Goal: Task Accomplishment & Management: Use online tool/utility

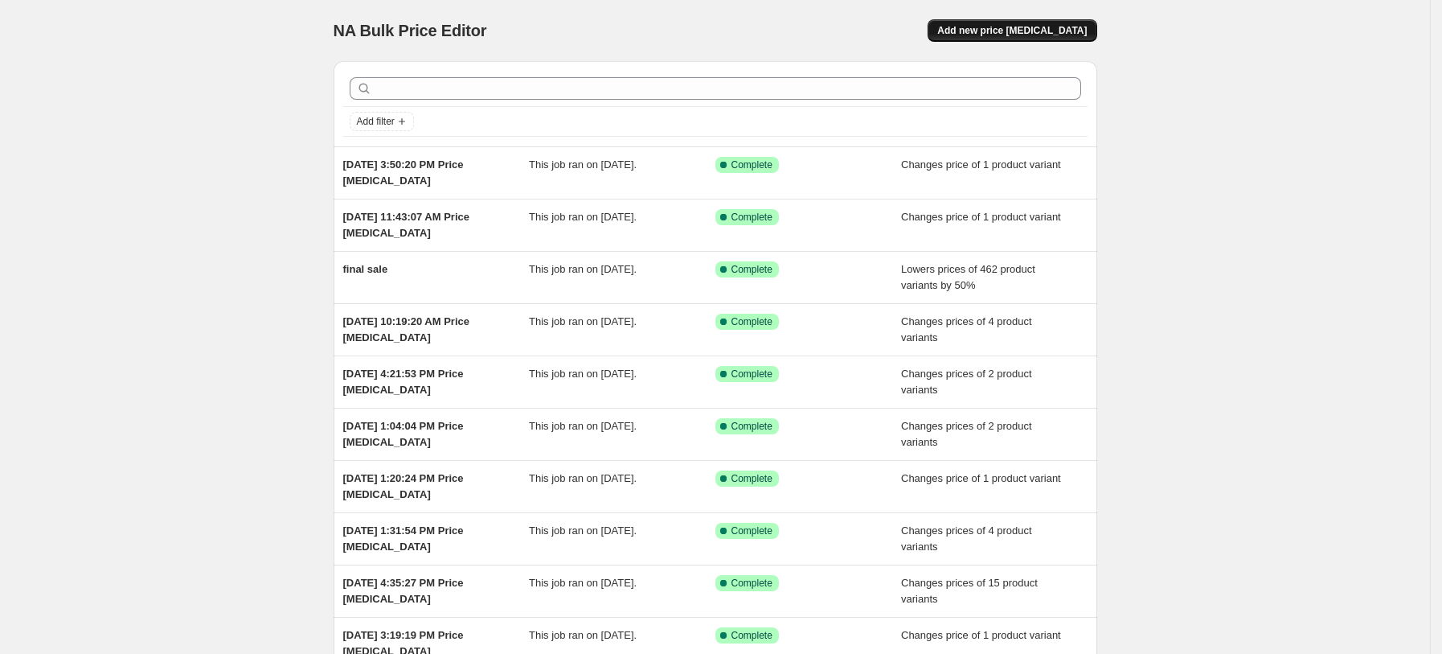
click at [1025, 34] on span "Add new price [MEDICAL_DATA]" at bounding box center [1012, 30] width 150 height 13
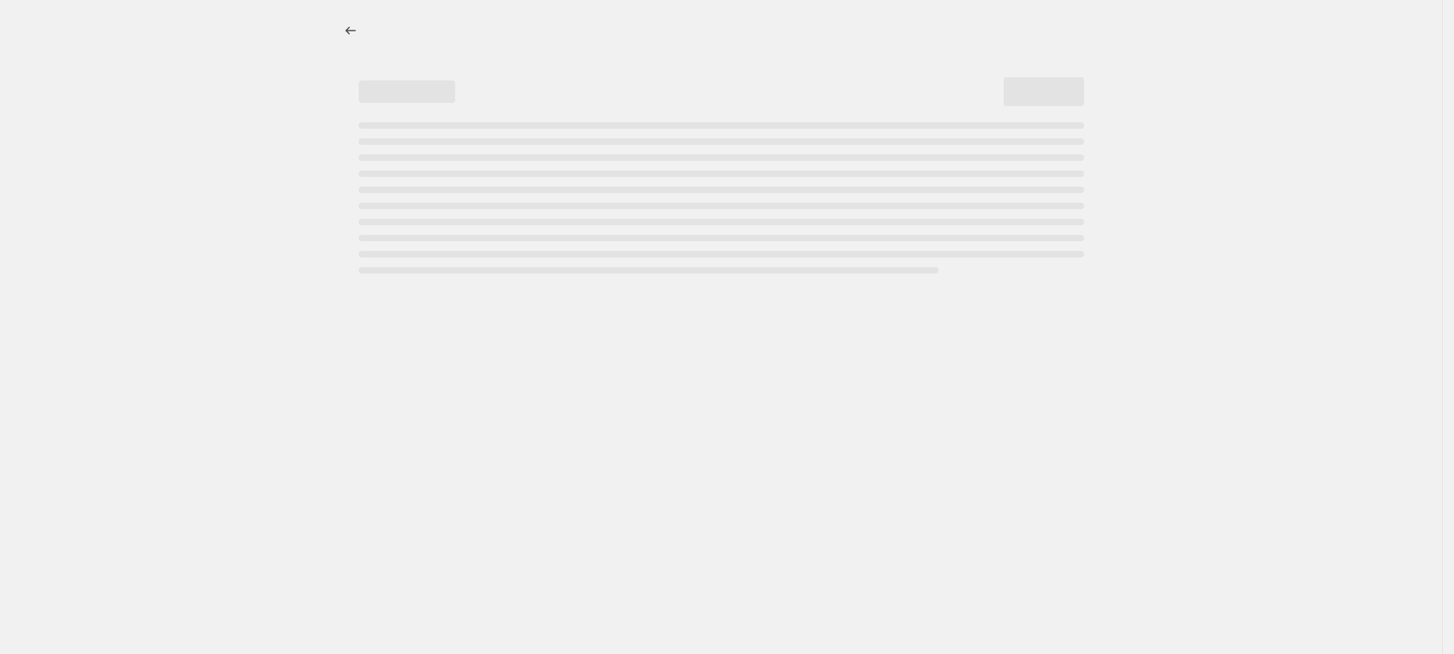
select select "percentage"
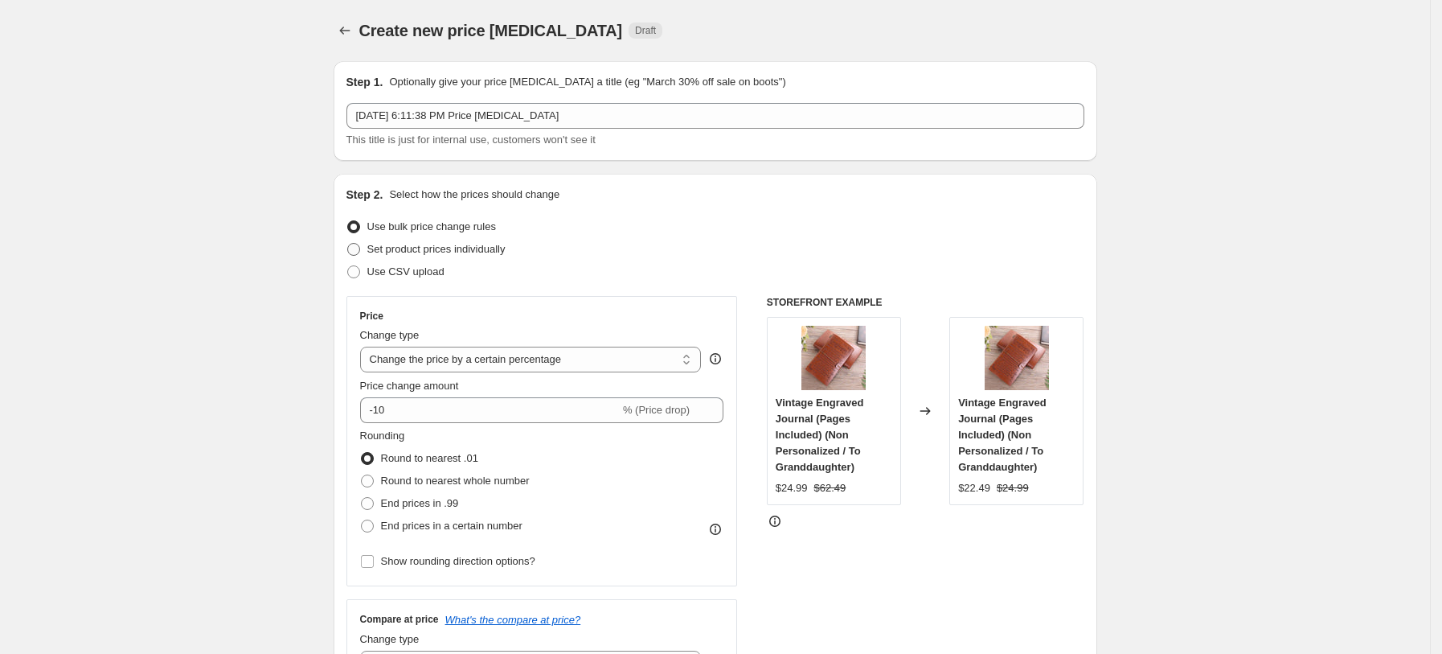
click at [486, 248] on span "Set product prices individually" at bounding box center [436, 249] width 138 height 12
click at [348, 244] on input "Set product prices individually" at bounding box center [347, 243] width 1 height 1
radio input "true"
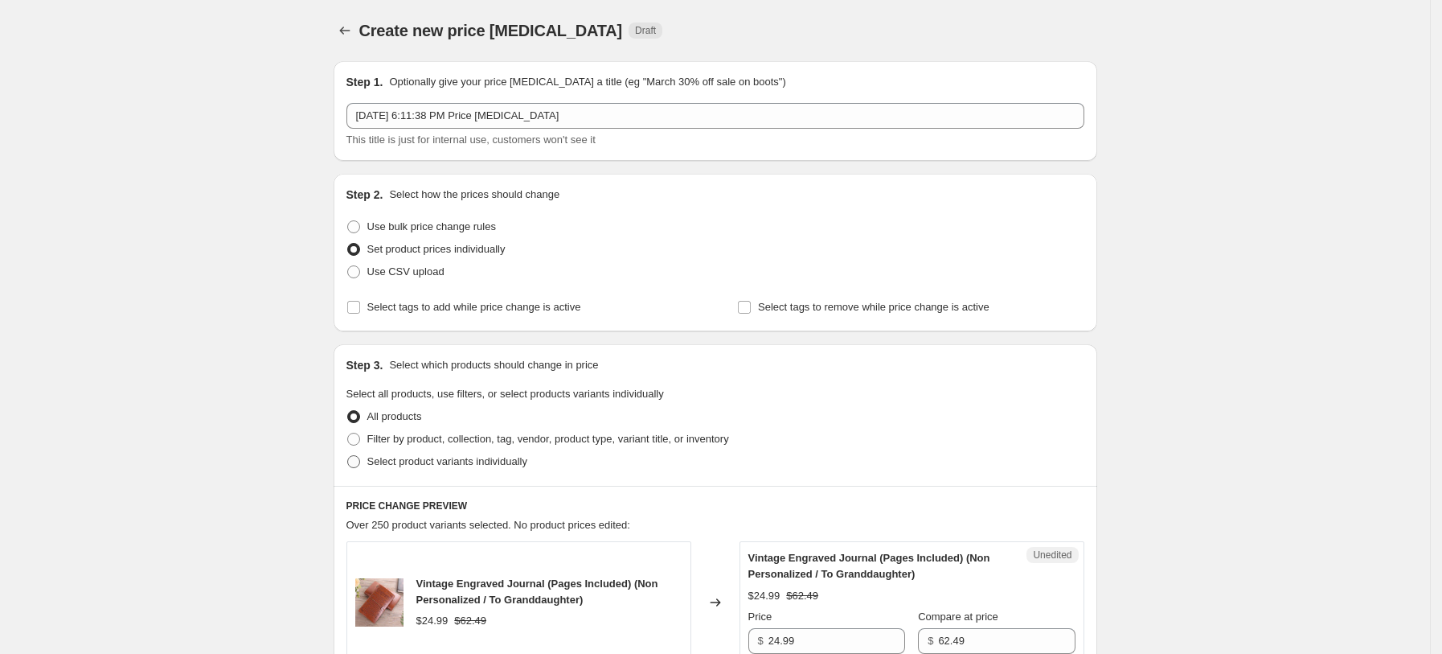
click at [466, 463] on span "Select product variants individually" at bounding box center [447, 461] width 160 height 12
click at [348, 456] on input "Select product variants individually" at bounding box center [347, 455] width 1 height 1
radio input "true"
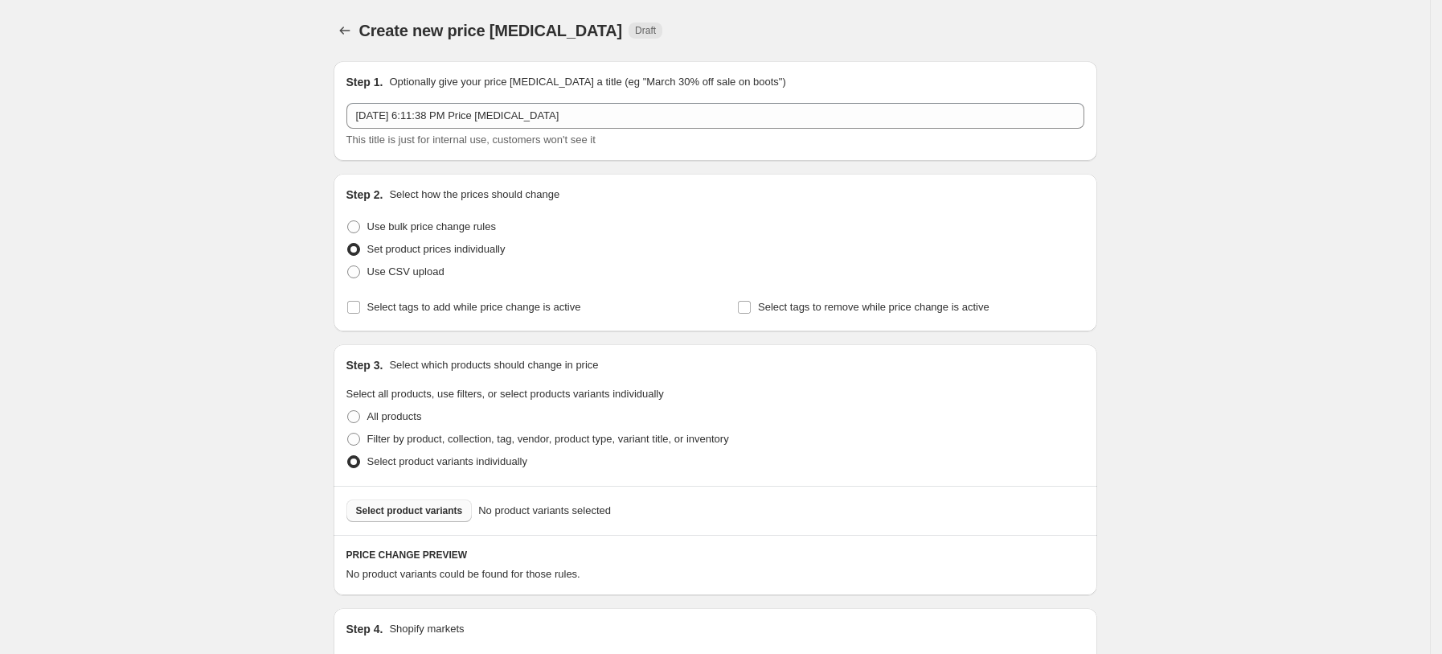
click at [447, 511] on span "Select product variants" at bounding box center [409, 510] width 107 height 13
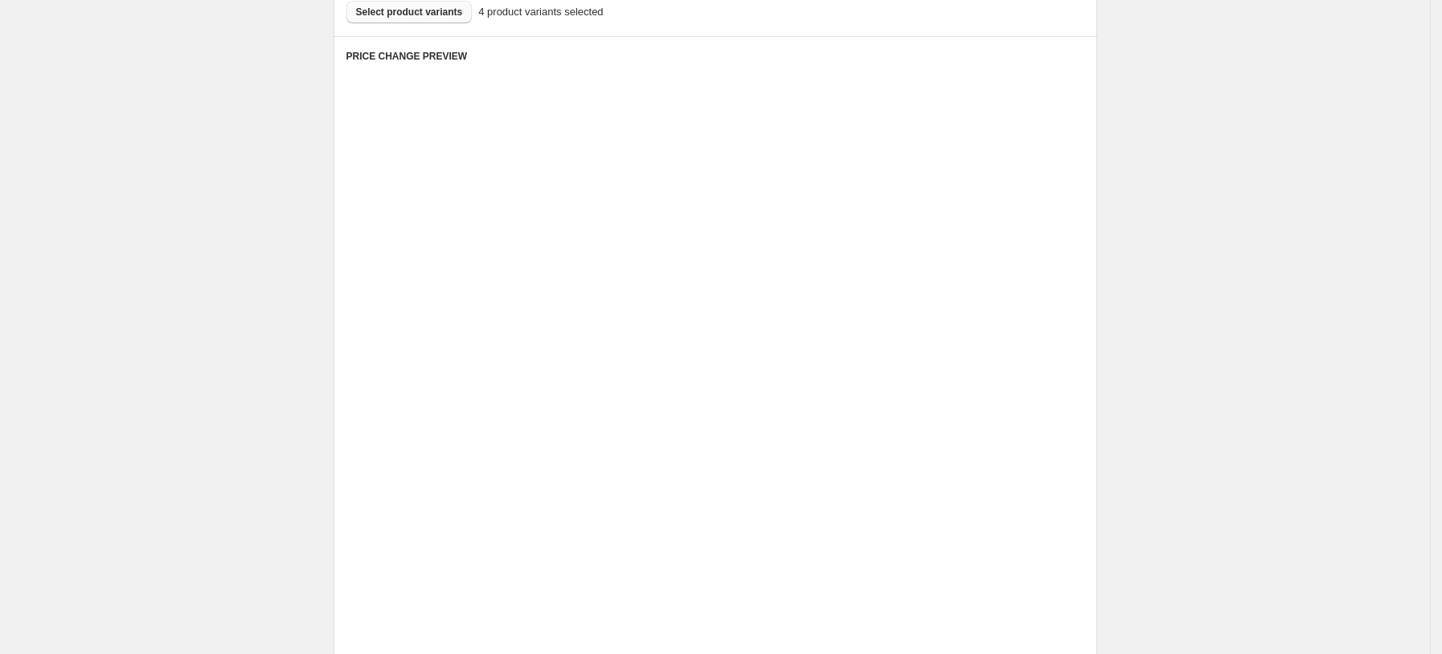
scroll to position [643, 0]
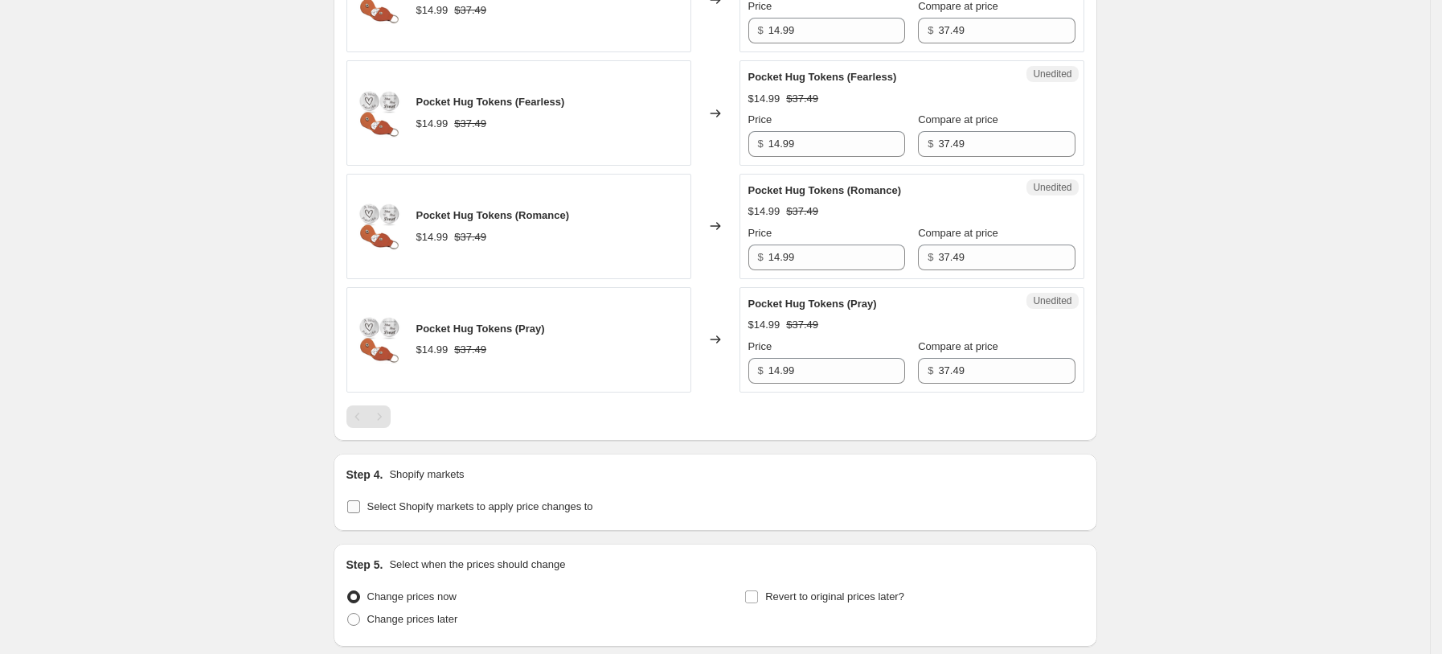
click at [471, 511] on span "Select Shopify markets to apply price changes to" at bounding box center [480, 506] width 226 height 12
click at [360, 511] on input "Select Shopify markets to apply price changes to" at bounding box center [353, 506] width 13 height 13
checkbox input "true"
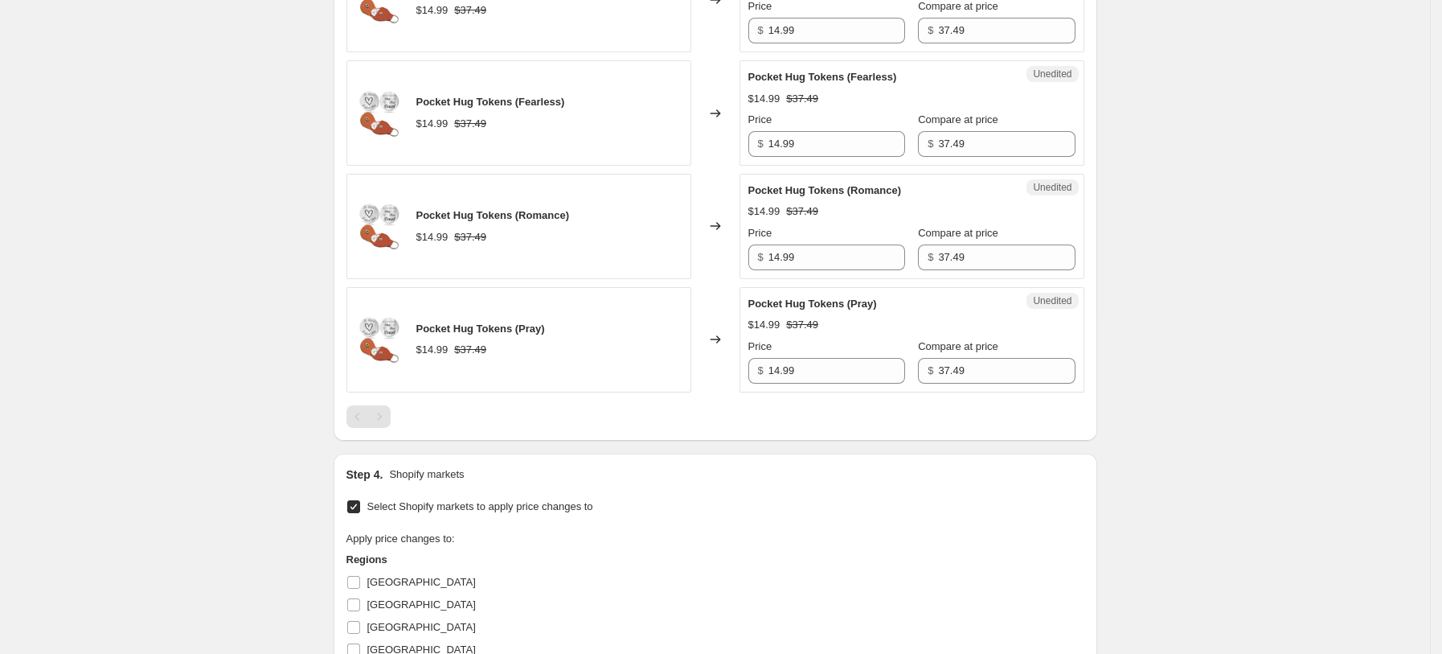
scroll to position [857, 0]
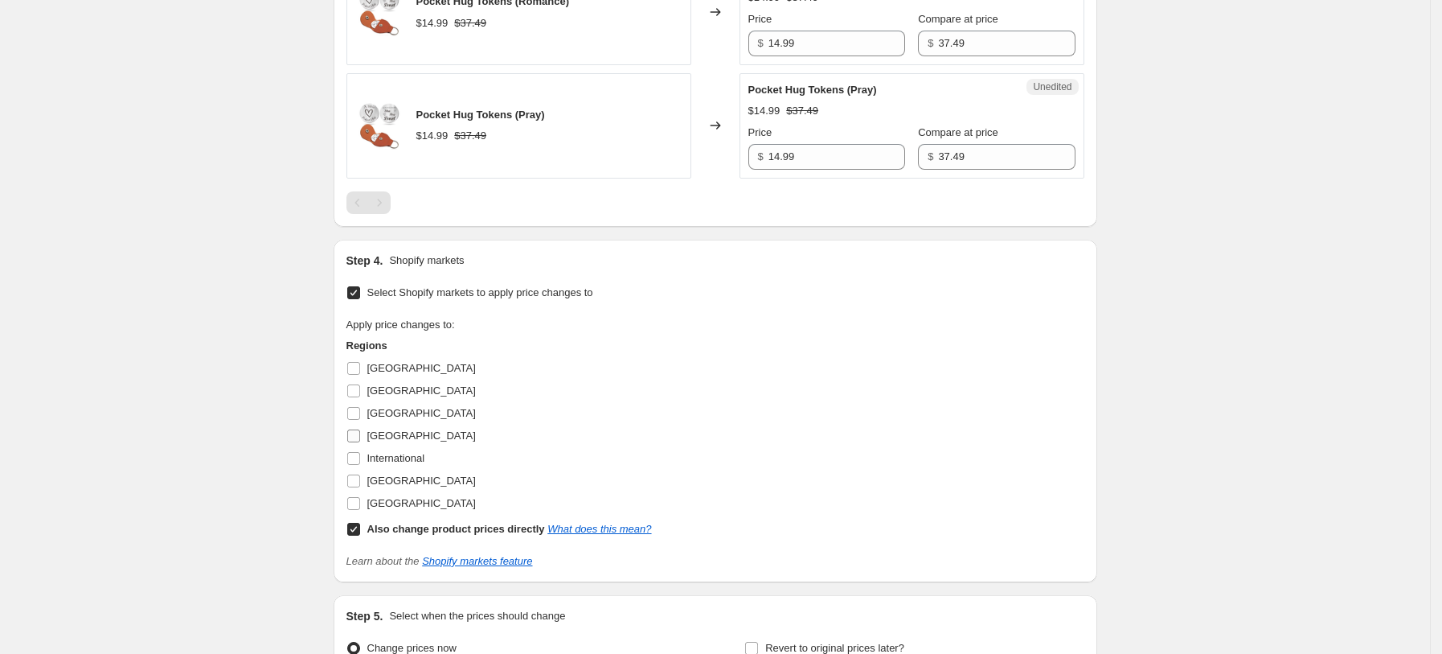
click at [413, 431] on span "Germany" at bounding box center [421, 435] width 109 height 12
click at [360, 431] on input "Germany" at bounding box center [353, 435] width 13 height 13
checkbox input "true"
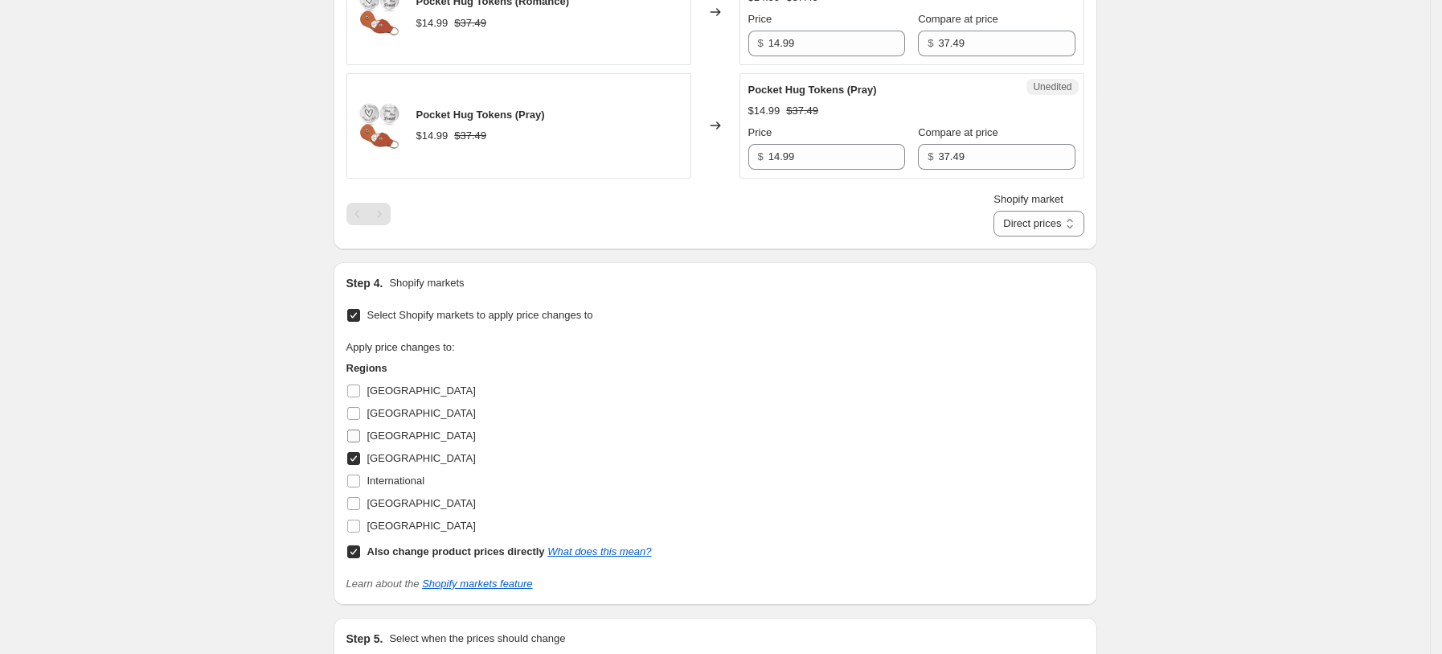
click at [389, 444] on label "France" at bounding box center [411, 435] width 129 height 23
click at [360, 442] on input "France" at bounding box center [353, 435] width 13 height 13
checkbox input "true"
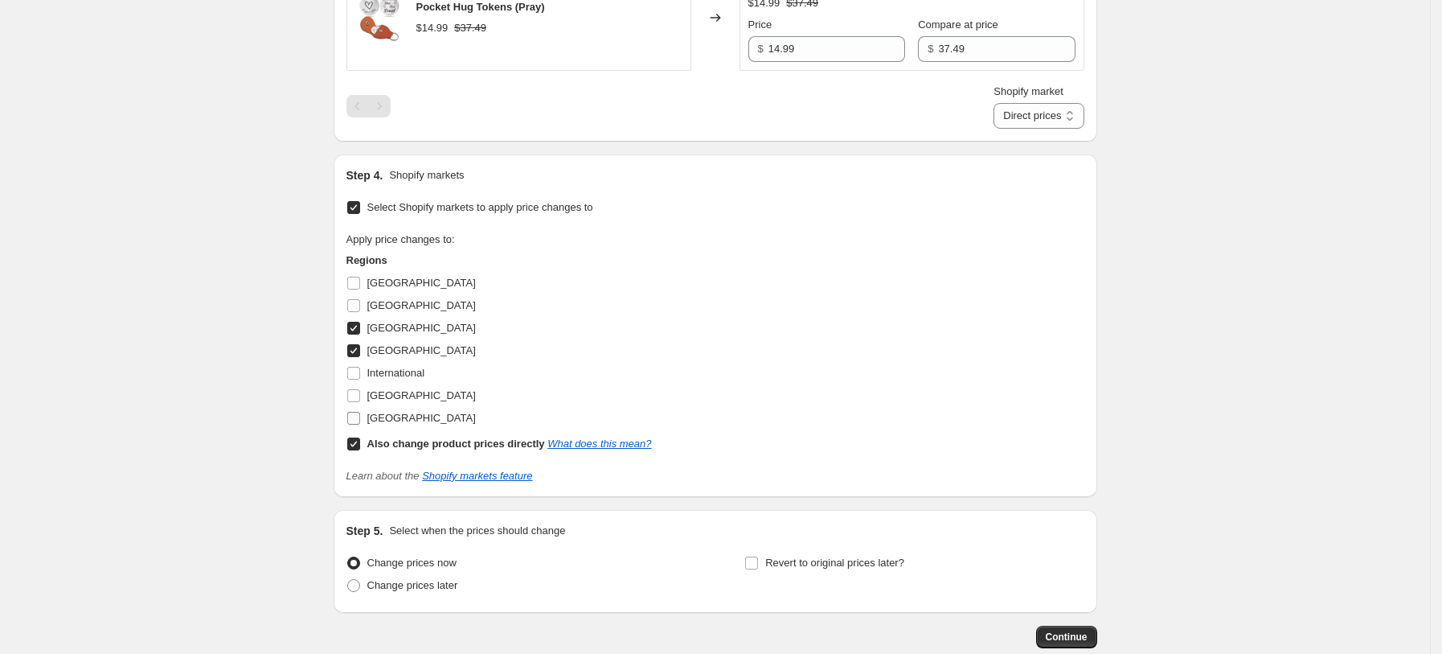
click at [412, 428] on label "United States" at bounding box center [411, 418] width 129 height 23
click at [360, 424] on input "United States" at bounding box center [353, 418] width 13 height 13
checkbox input "true"
click at [412, 404] on label "United Kingdom" at bounding box center [411, 395] width 129 height 23
click at [360, 402] on input "United Kingdom" at bounding box center [353, 395] width 13 height 13
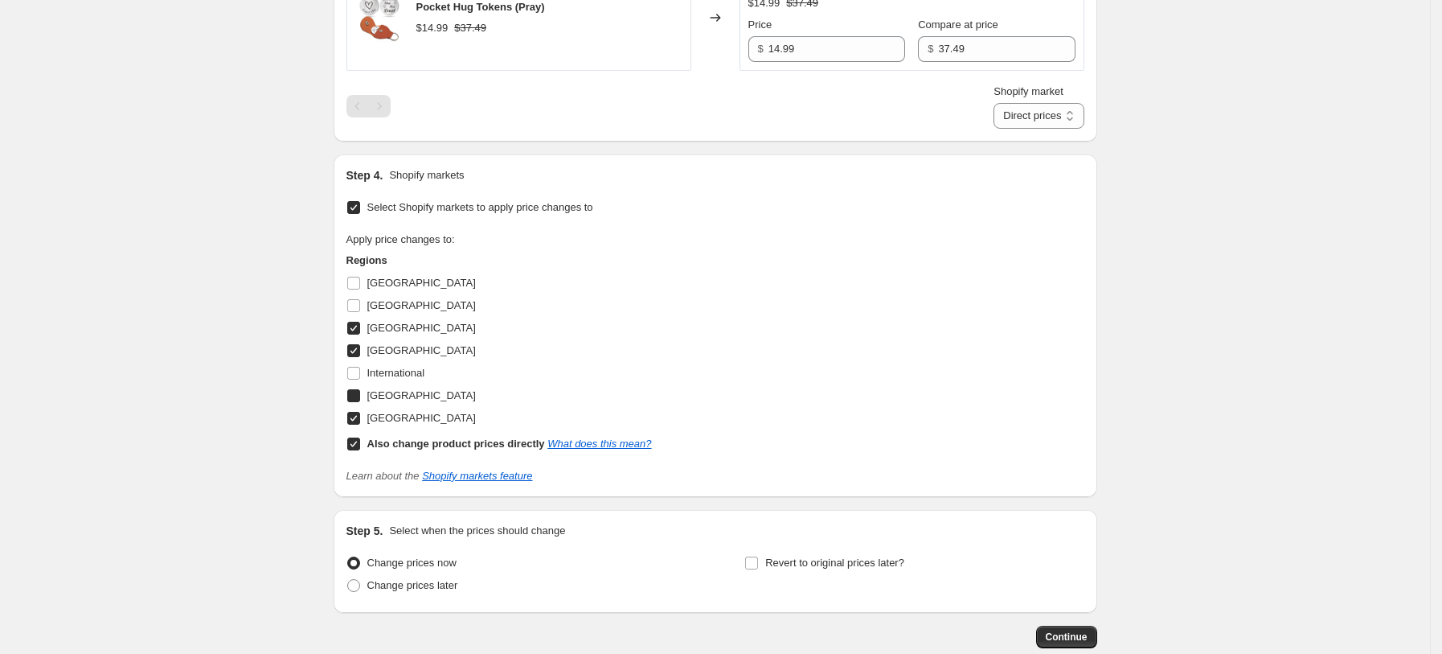
checkbox input "true"
click at [416, 430] on div "Regions Australia Canada France Germany International United Kingdom United Sta…" at bounding box center [500, 353] width 306 height 203
click at [421, 437] on b "Also change product prices directly" at bounding box center [456, 443] width 178 height 12
click at [360, 437] on input "Also change product prices directly What does this mean?" at bounding box center [353, 443] width 13 height 13
checkbox input "false"
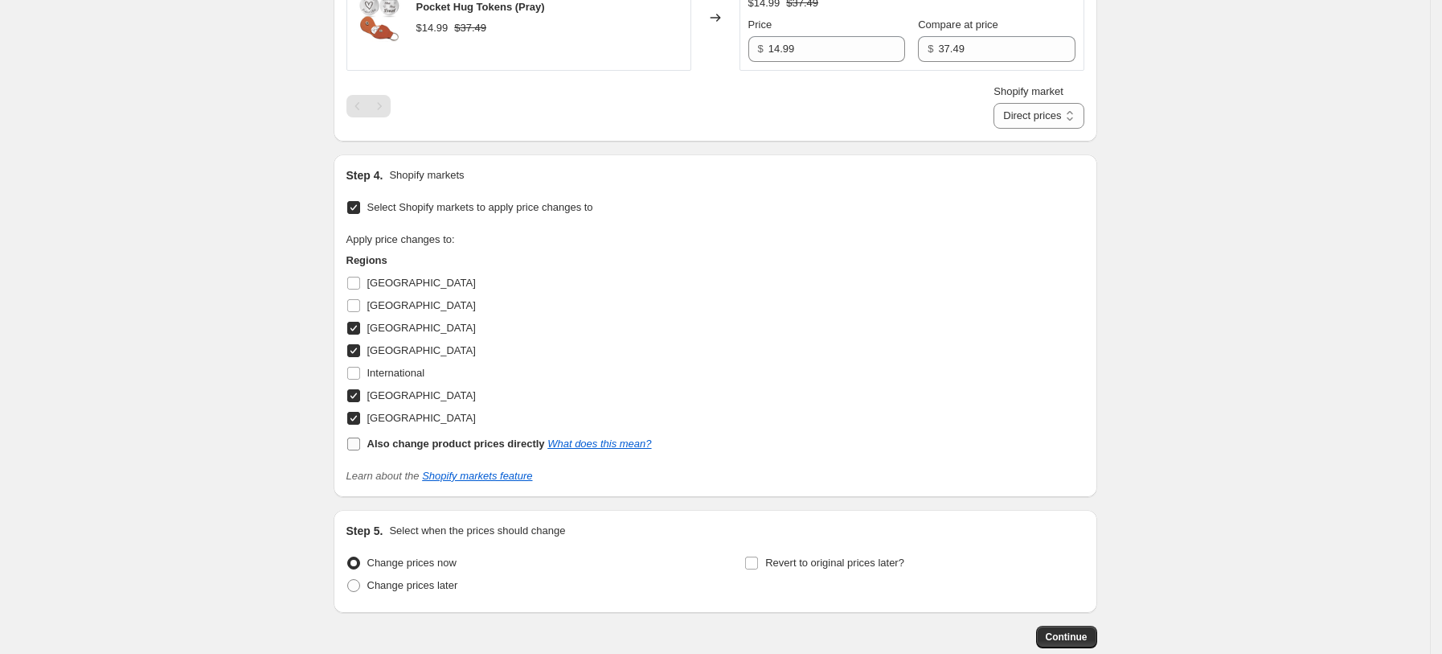
select select "7201456197"
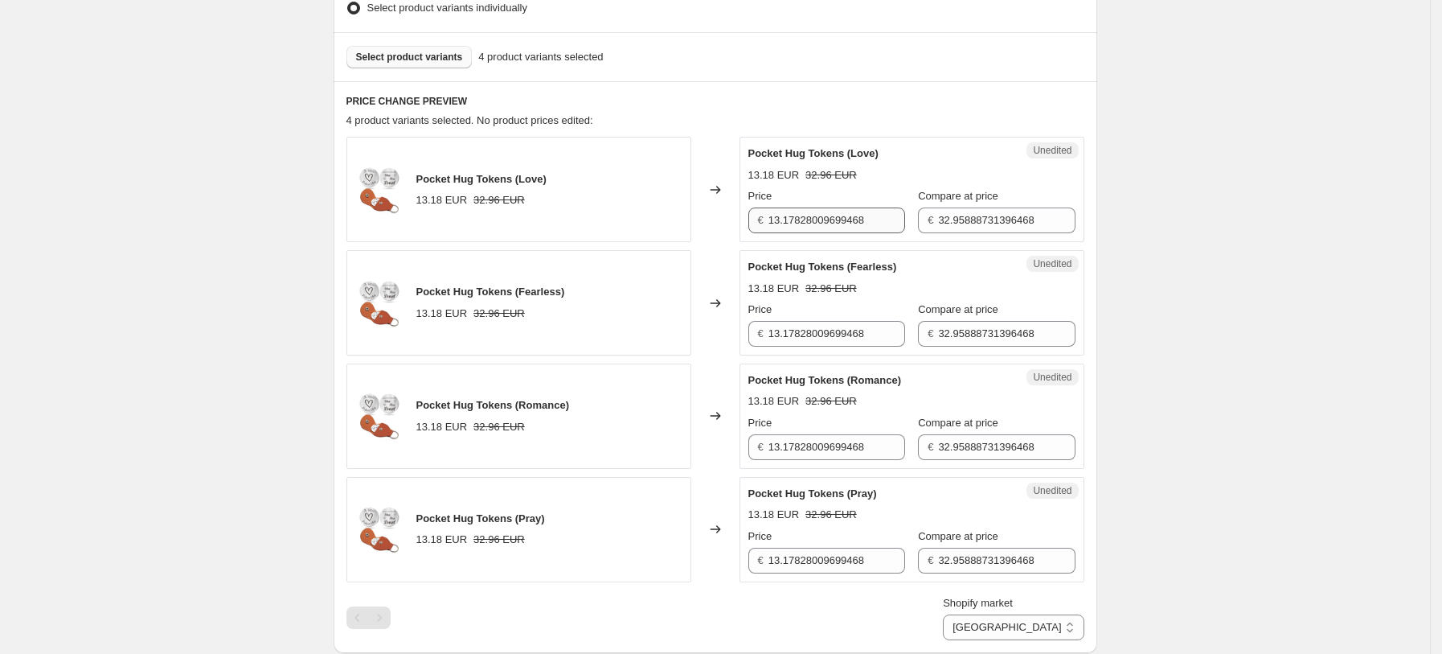
scroll to position [429, 0]
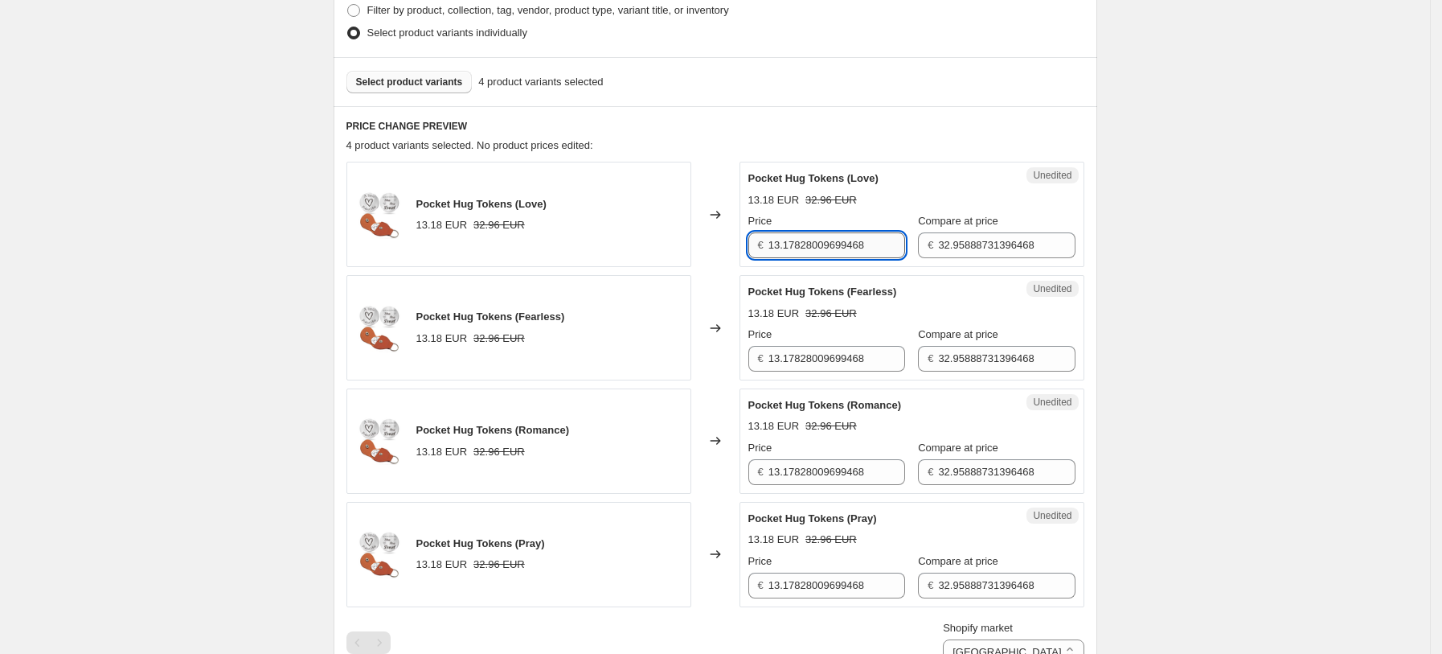
click at [802, 248] on input "13.17828009699468" at bounding box center [837, 245] width 137 height 26
type input "14.99"
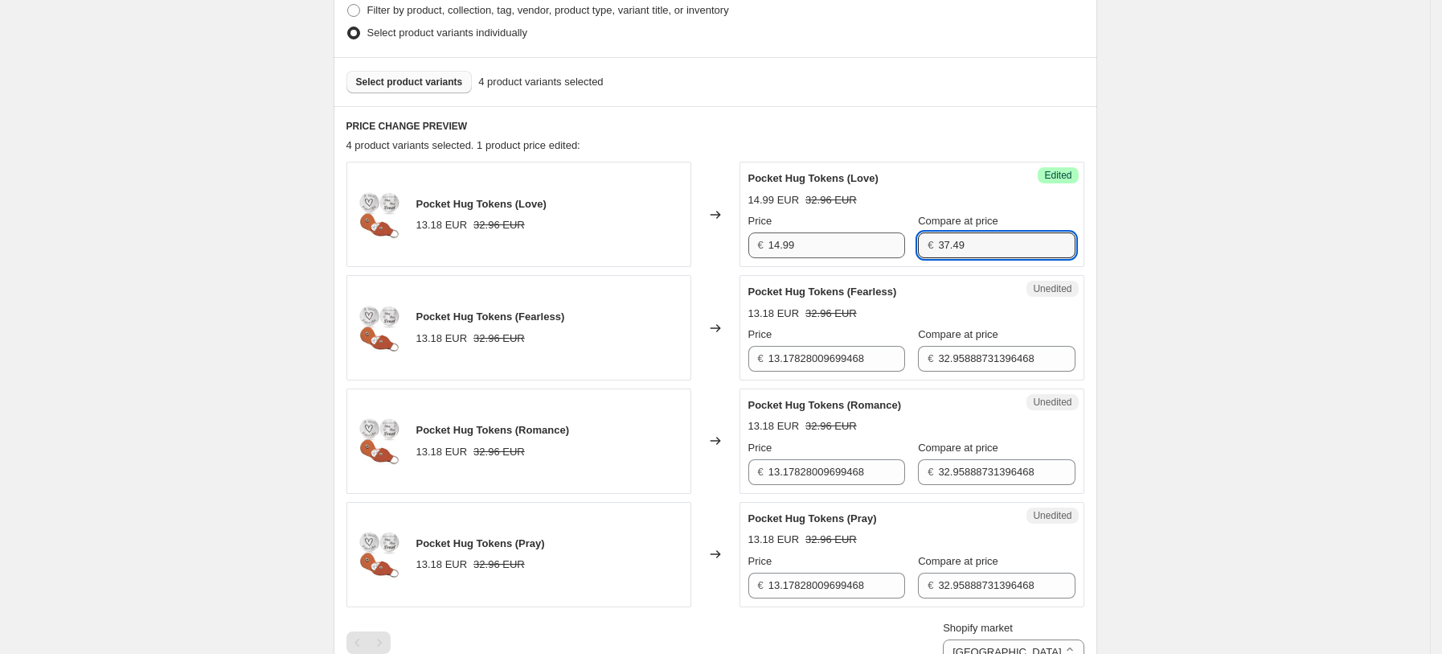
type input "37.49"
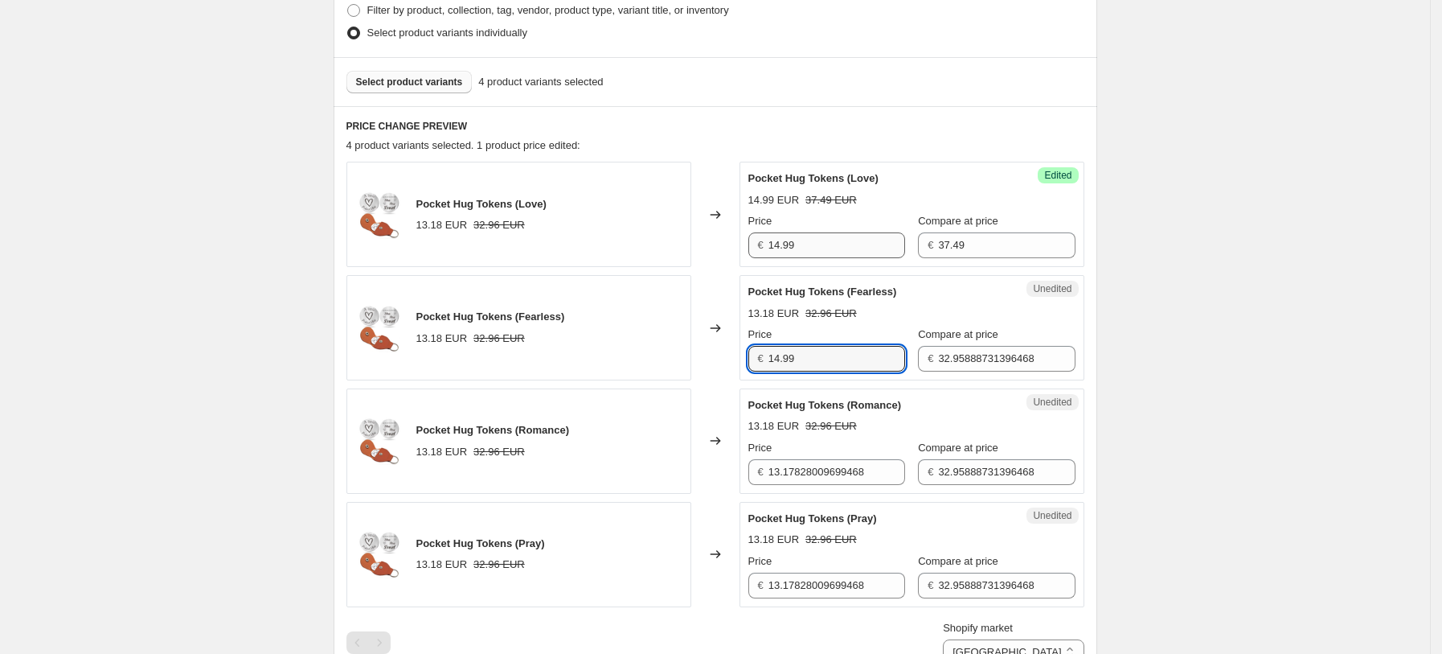
type input "14.99"
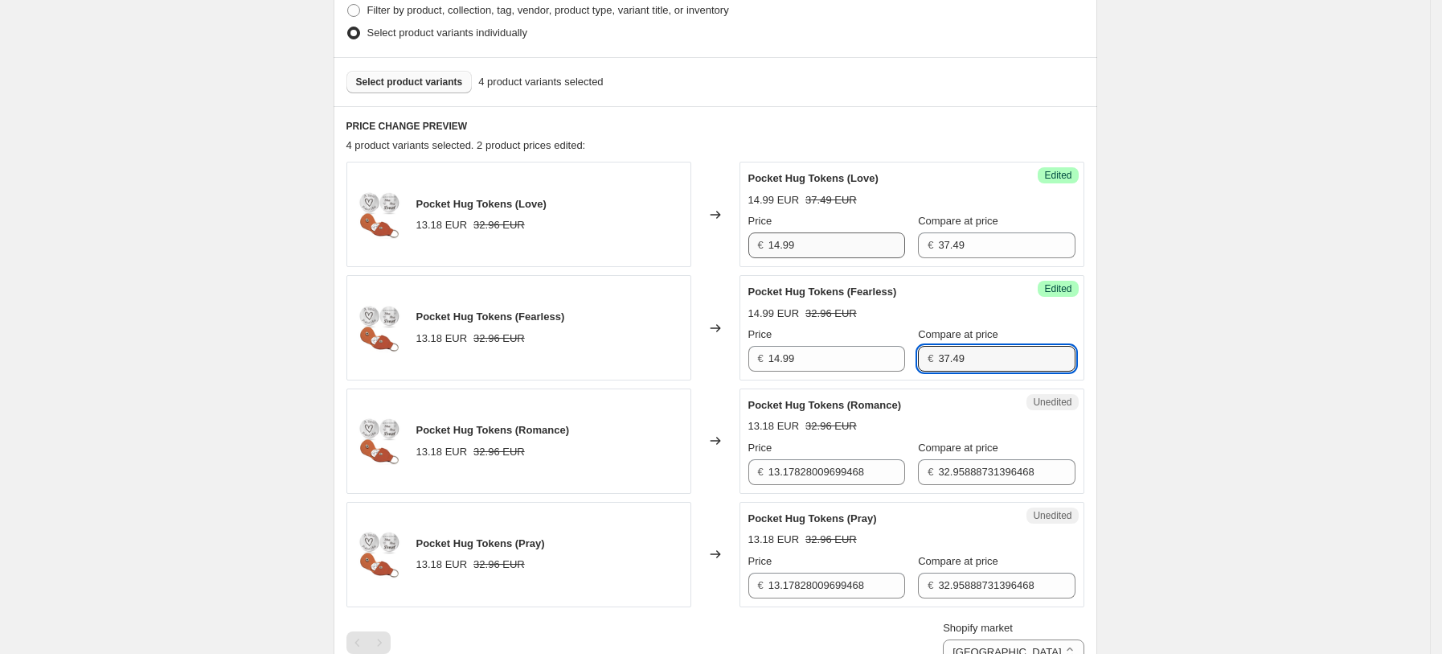
type input "37.49"
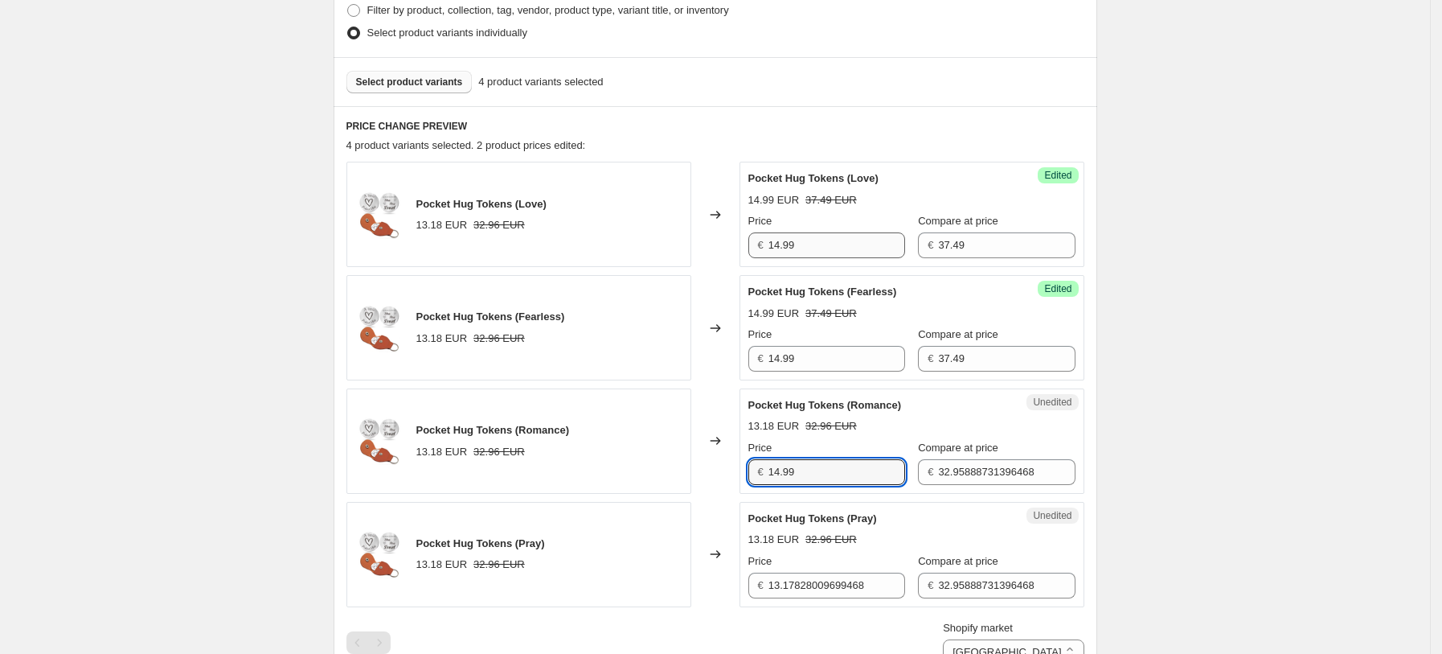
type input "14.99"
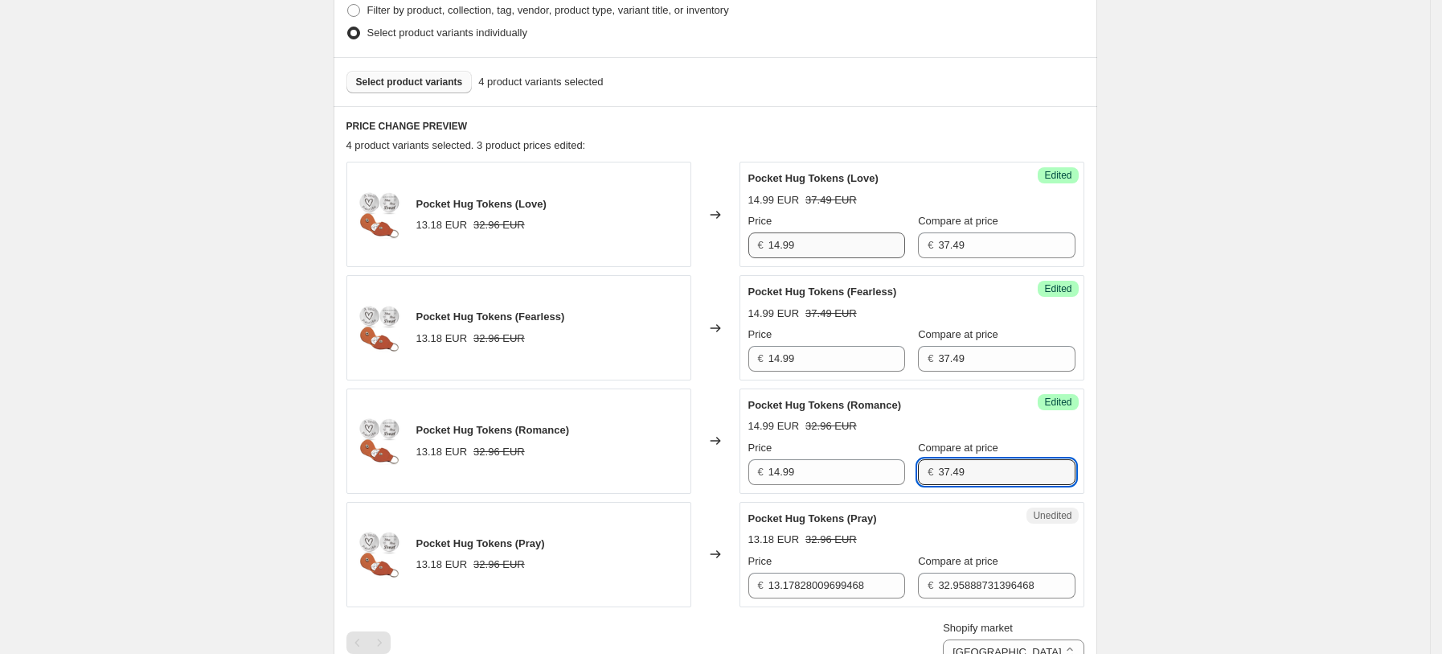
type input "37.49"
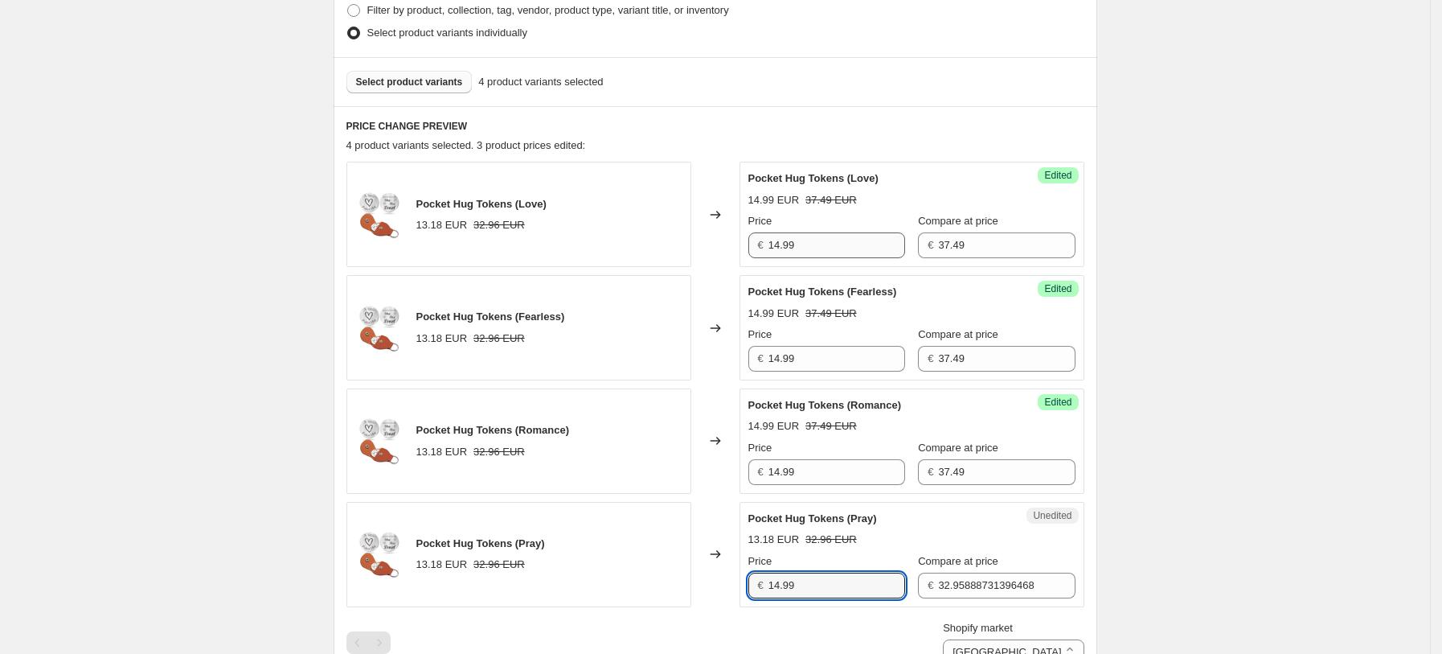
type input "14.99"
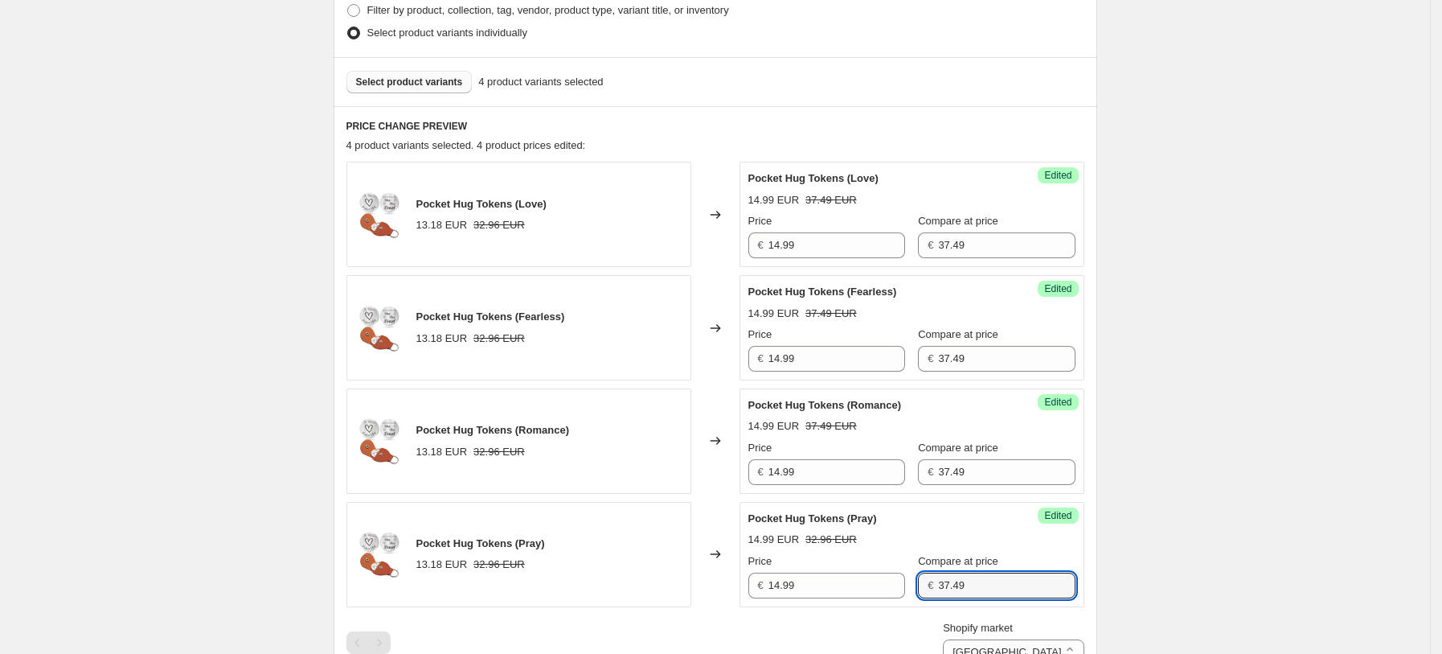
type input "37.49"
click at [1249, 364] on div "Create new price change job. This page is ready Create new price change job Dra…" at bounding box center [715, 426] width 1430 height 1711
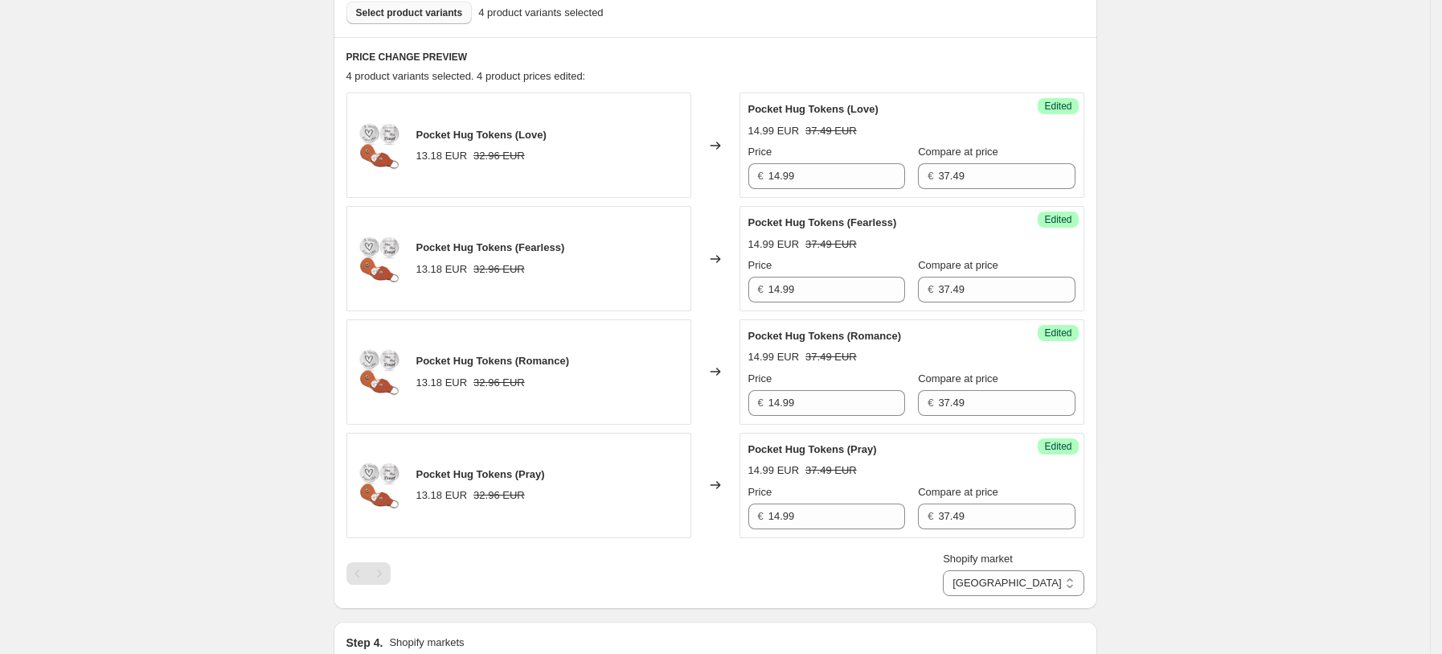
scroll to position [535, 0]
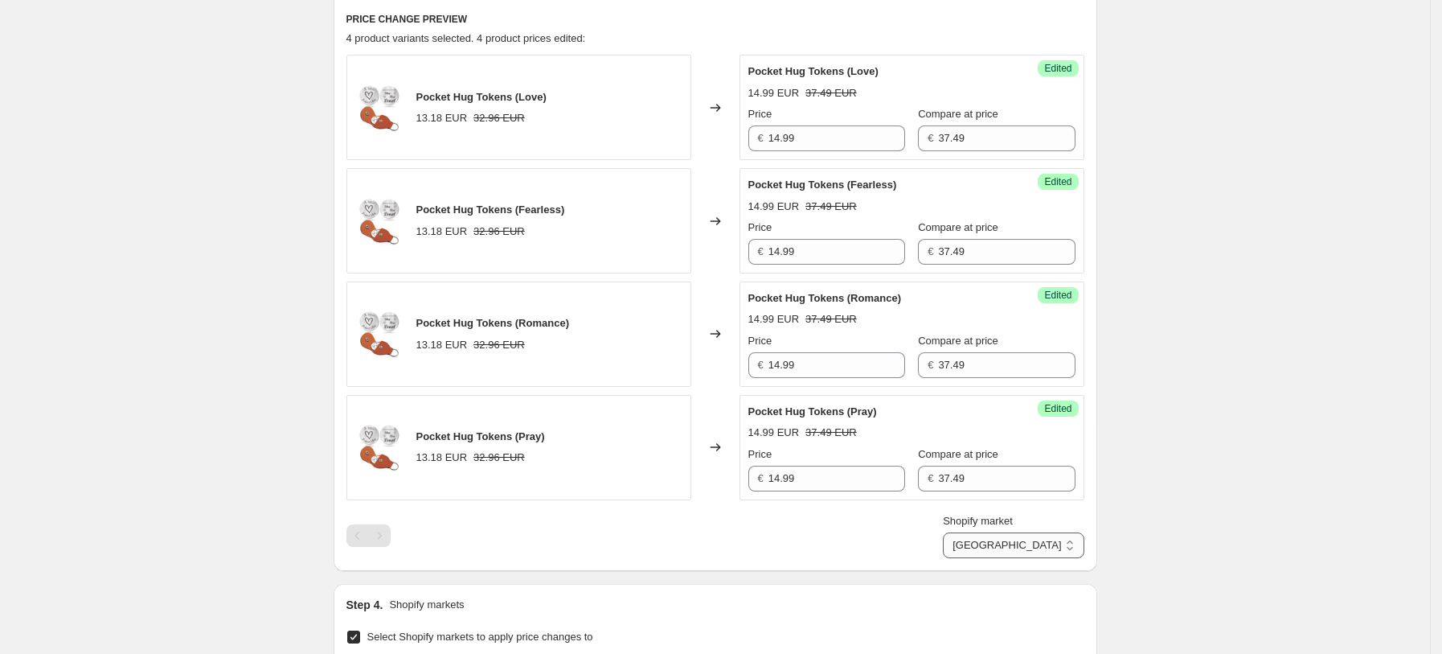
click at [1060, 543] on select "France Germany United Kingdom United States" at bounding box center [1013, 545] width 141 height 26
select select "7201488965"
click at [1015, 558] on select "France Germany United Kingdom United States" at bounding box center [1013, 545] width 141 height 26
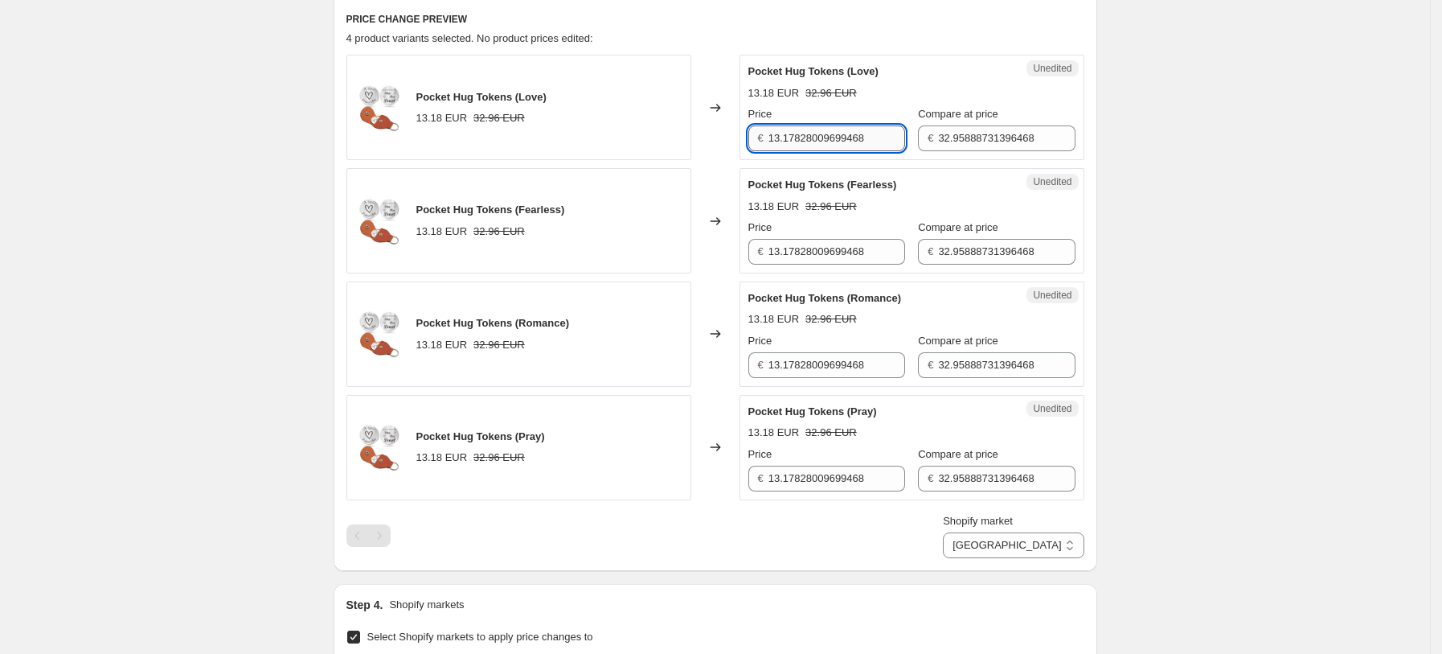
click at [859, 133] on input "13.17828009699468" at bounding box center [837, 138] width 137 height 26
click at [859, 134] on input "13.17828009699468" at bounding box center [837, 138] width 137 height 26
type input "14.99"
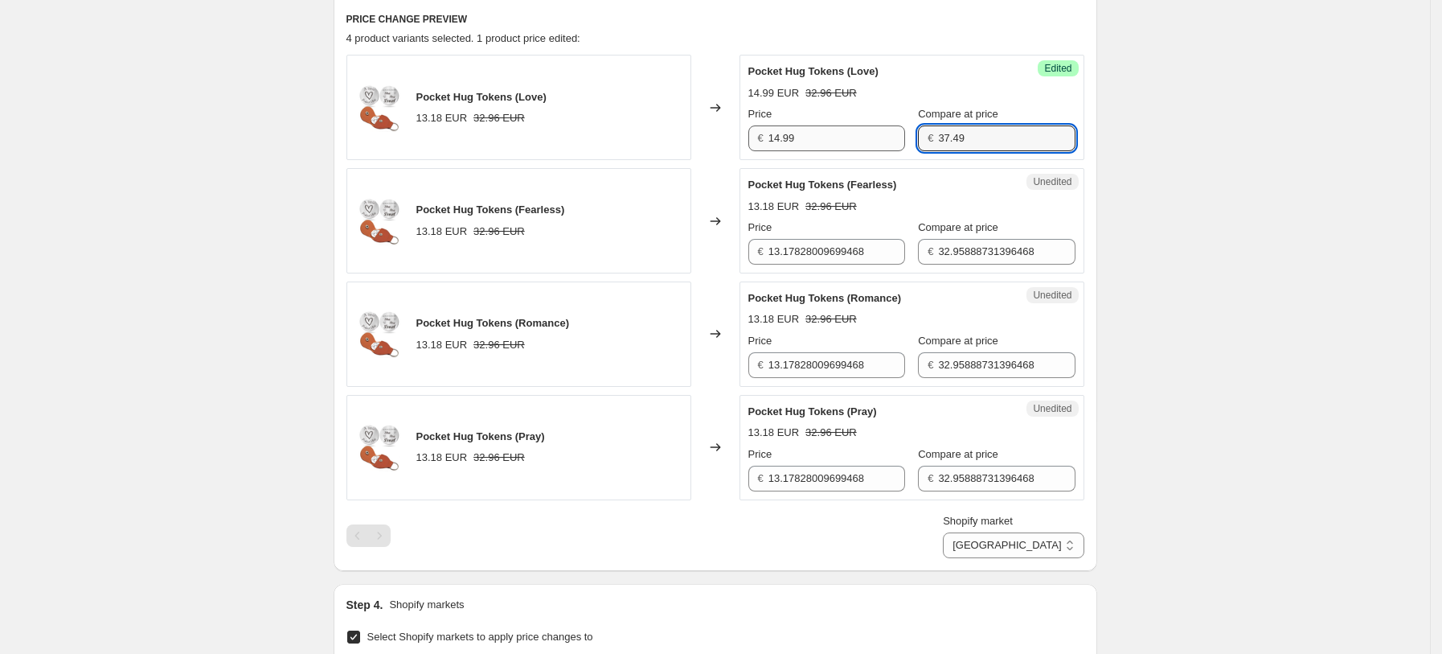
type input "37.49"
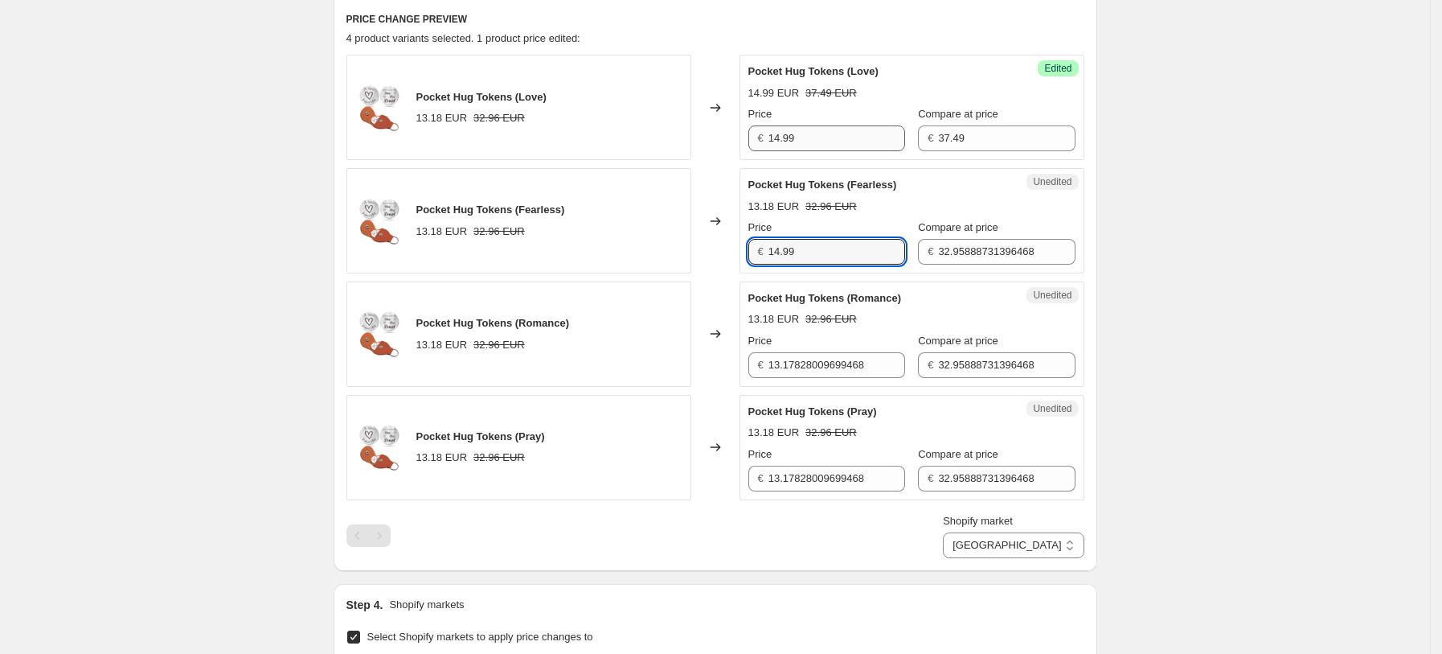
type input "14.99"
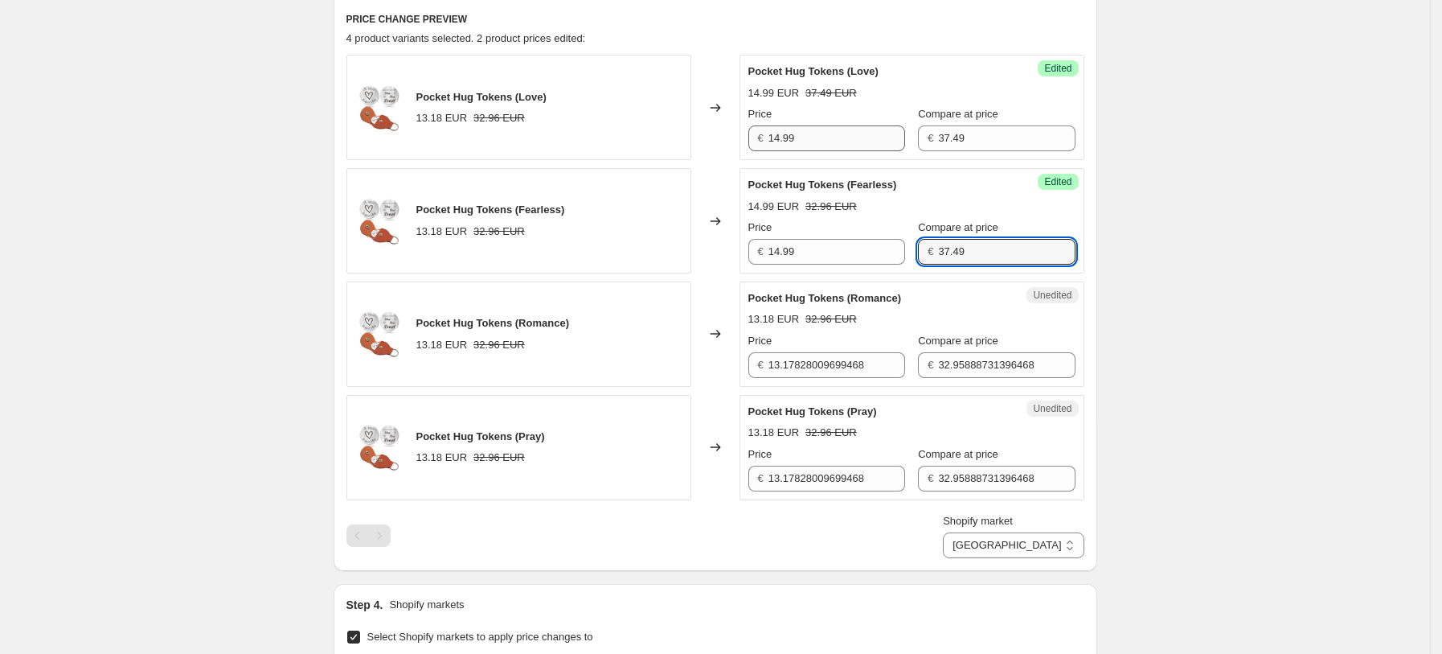
type input "37.49"
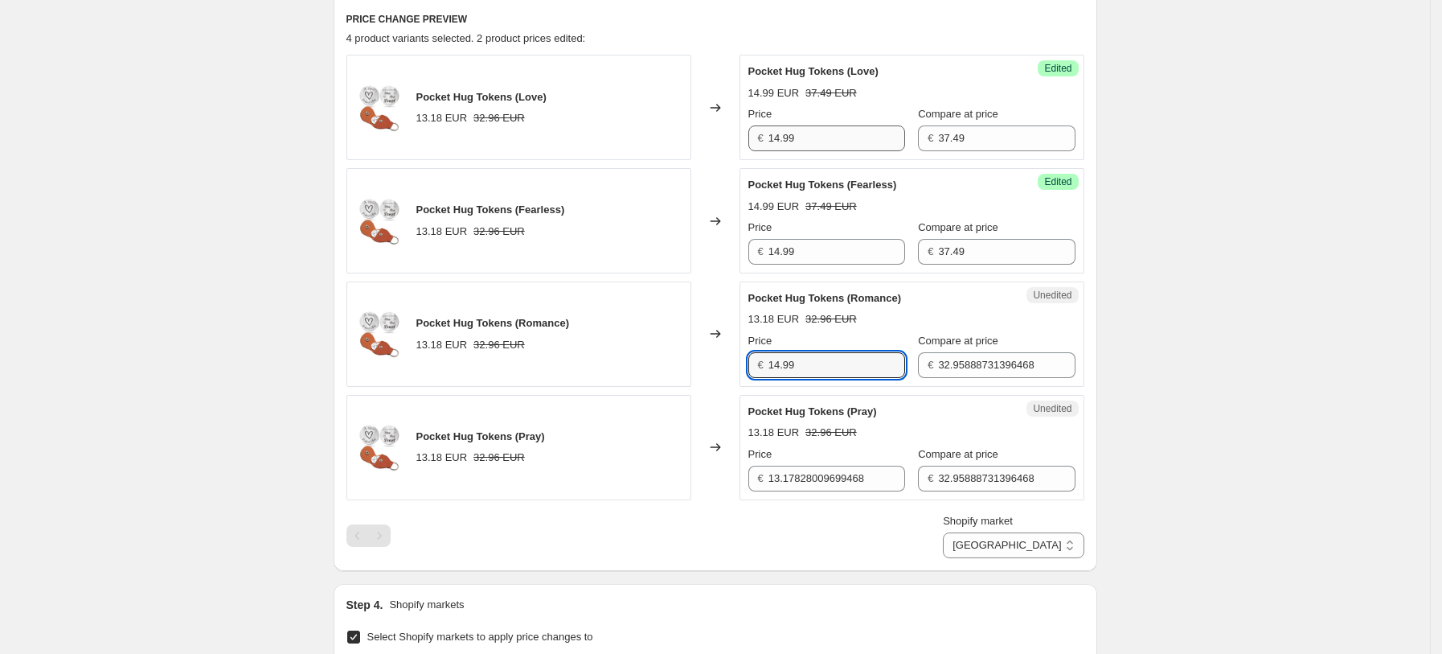
type input "14.99"
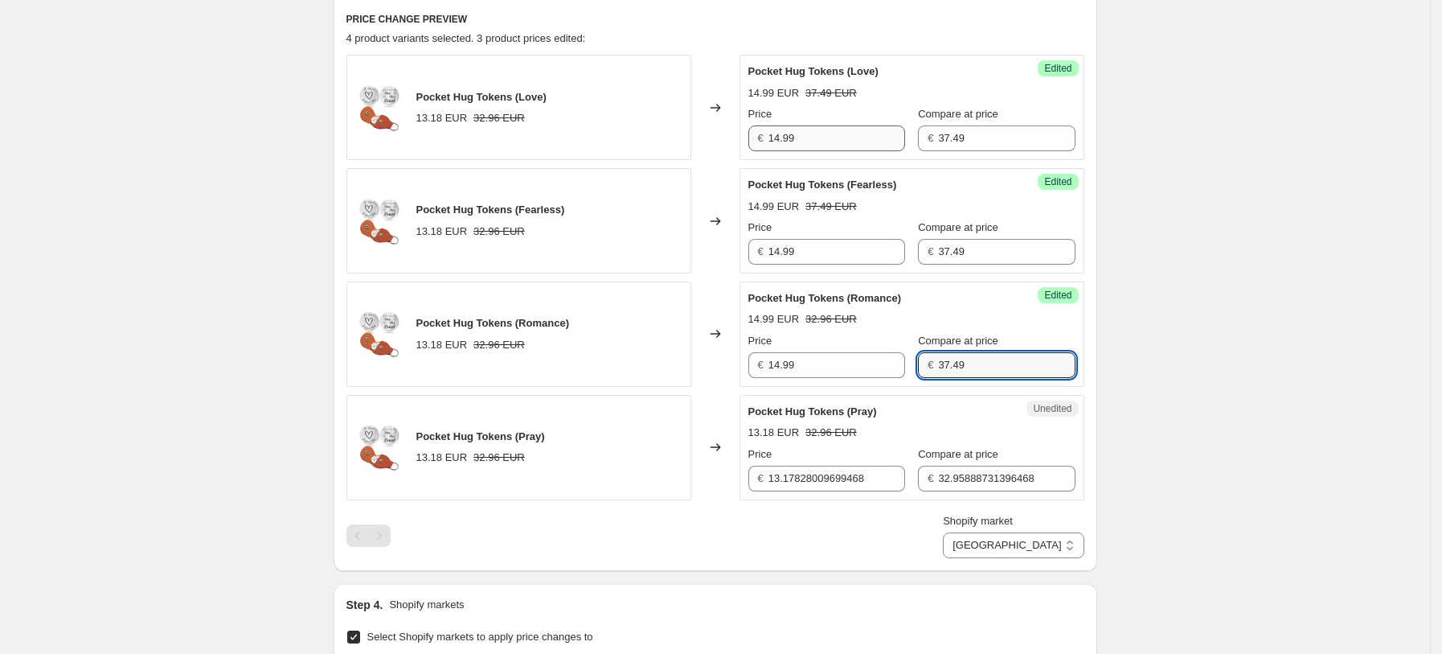
type input "37.49"
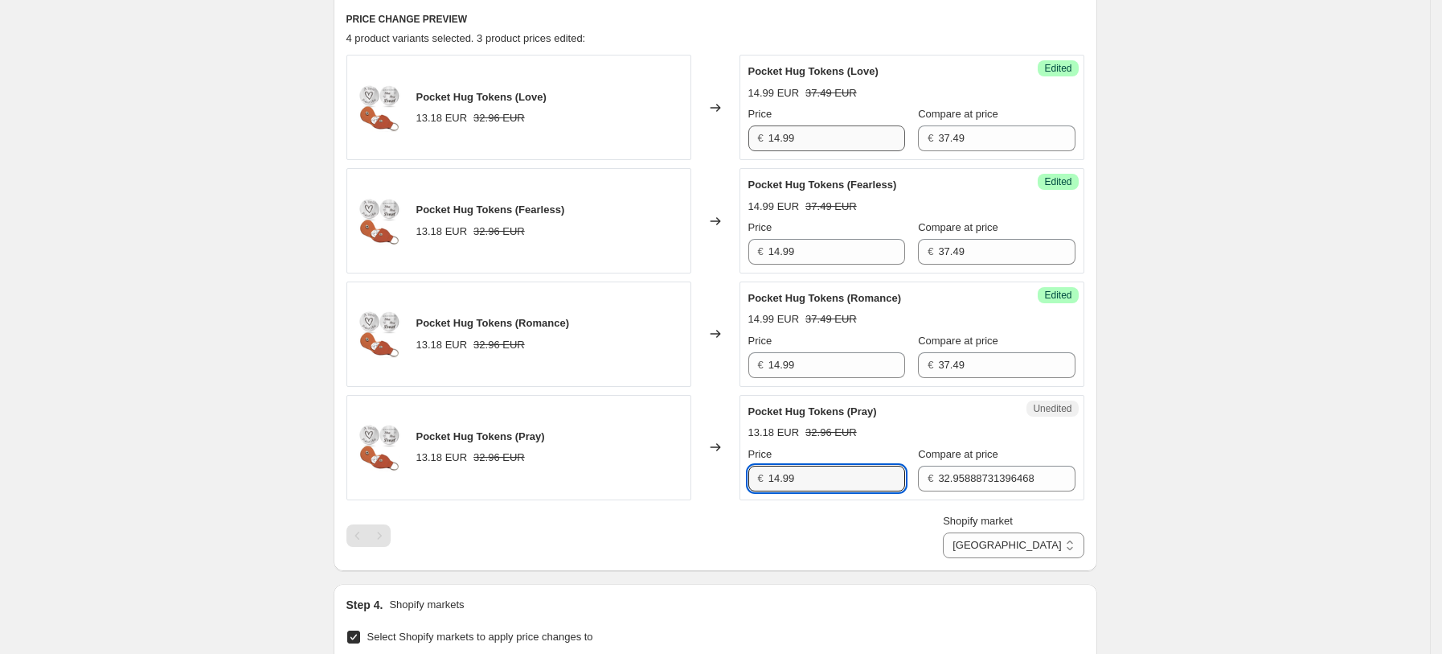
type input "14.99"
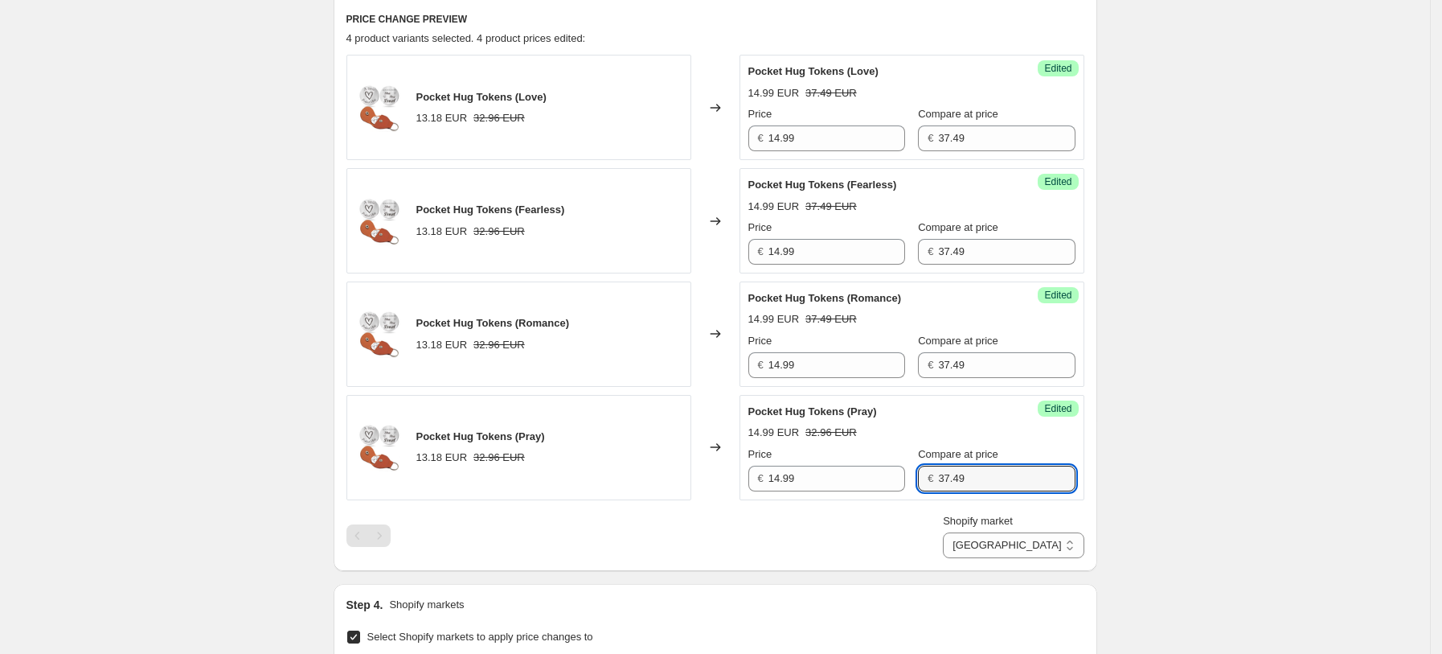
type input "37.49"
click at [917, 535] on div "Shopify market France Germany United Kingdom United States Germany" at bounding box center [716, 535] width 738 height 45
click at [1063, 539] on select "France Germany United Kingdom United States" at bounding box center [1013, 545] width 141 height 26
select select "7201521733"
click at [982, 558] on select "France Germany United Kingdom United States" at bounding box center [1013, 545] width 141 height 26
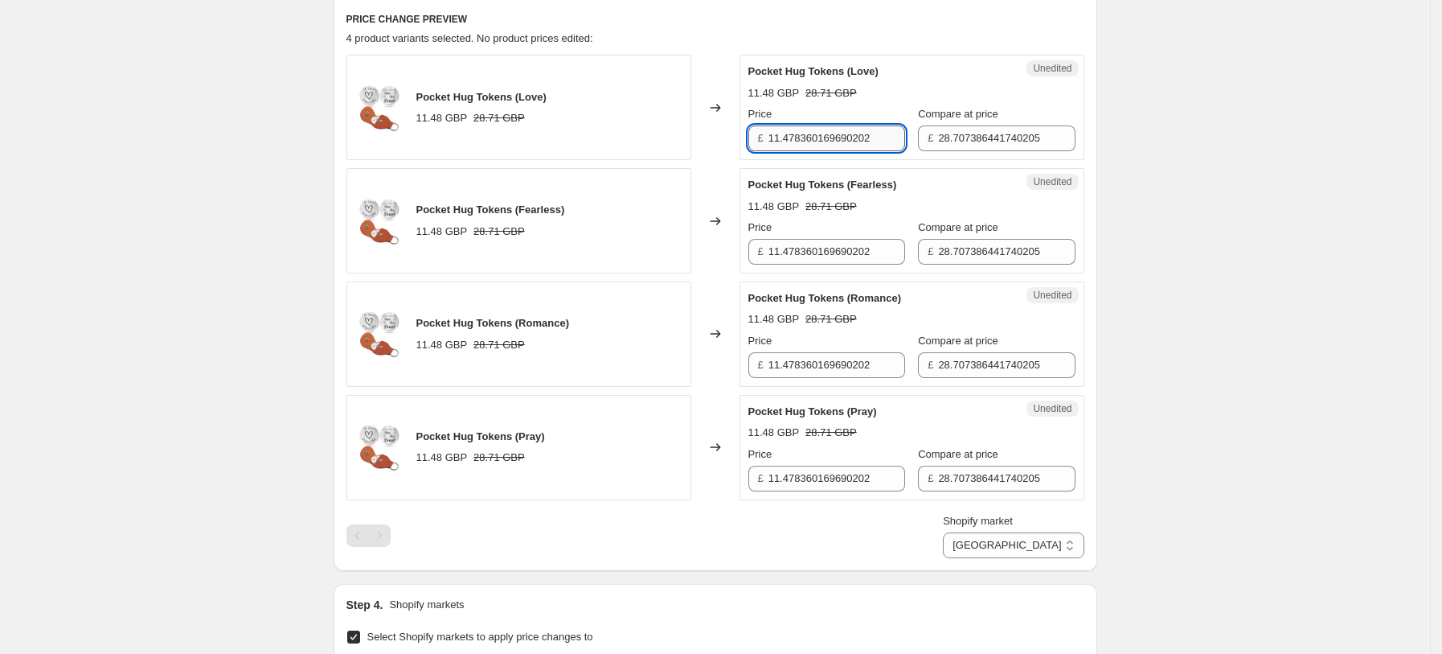
click at [832, 145] on input "11.478360169690202" at bounding box center [837, 138] width 137 height 26
type input "14.99"
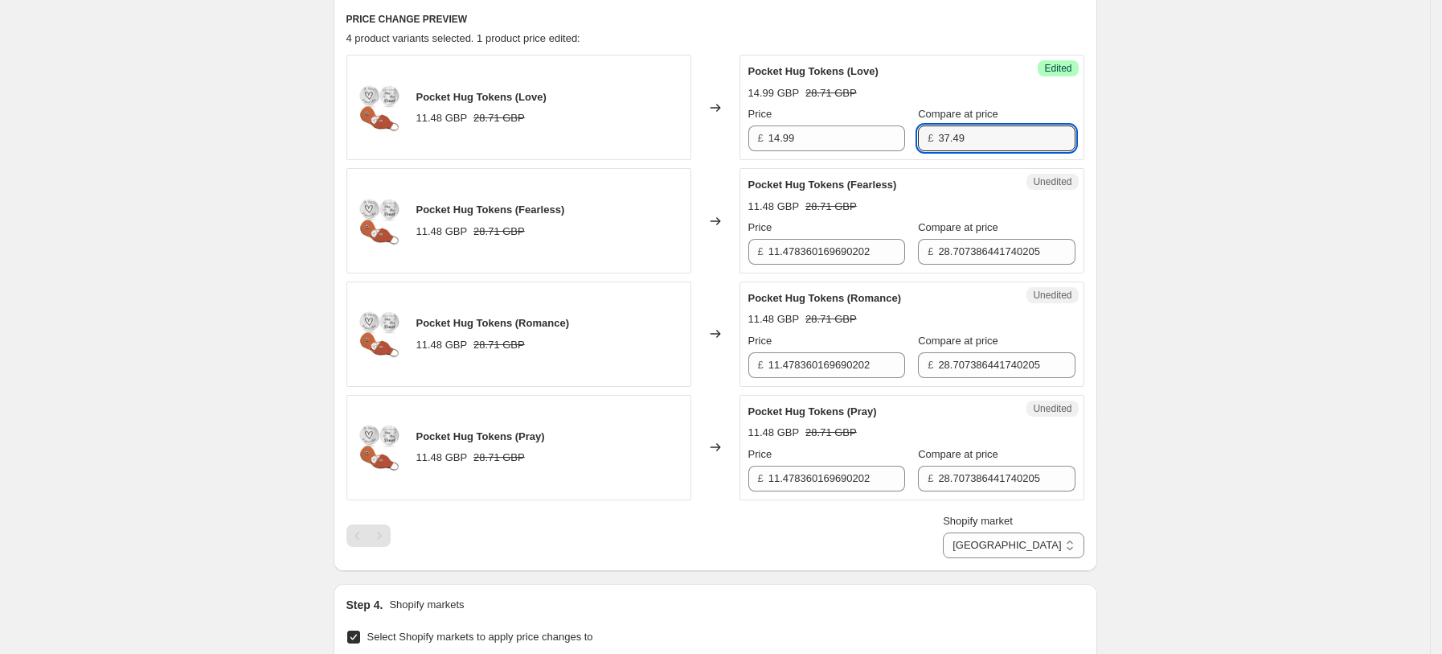
type input "37.49"
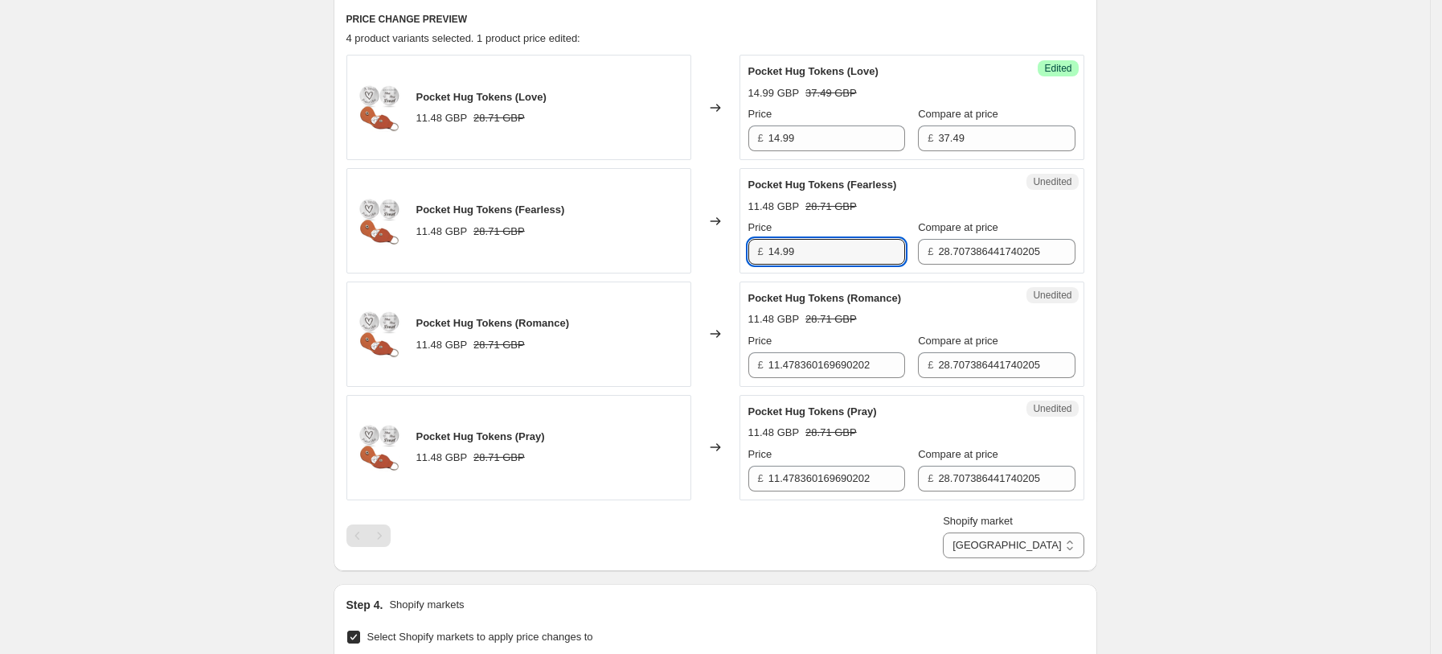
type input "14.99"
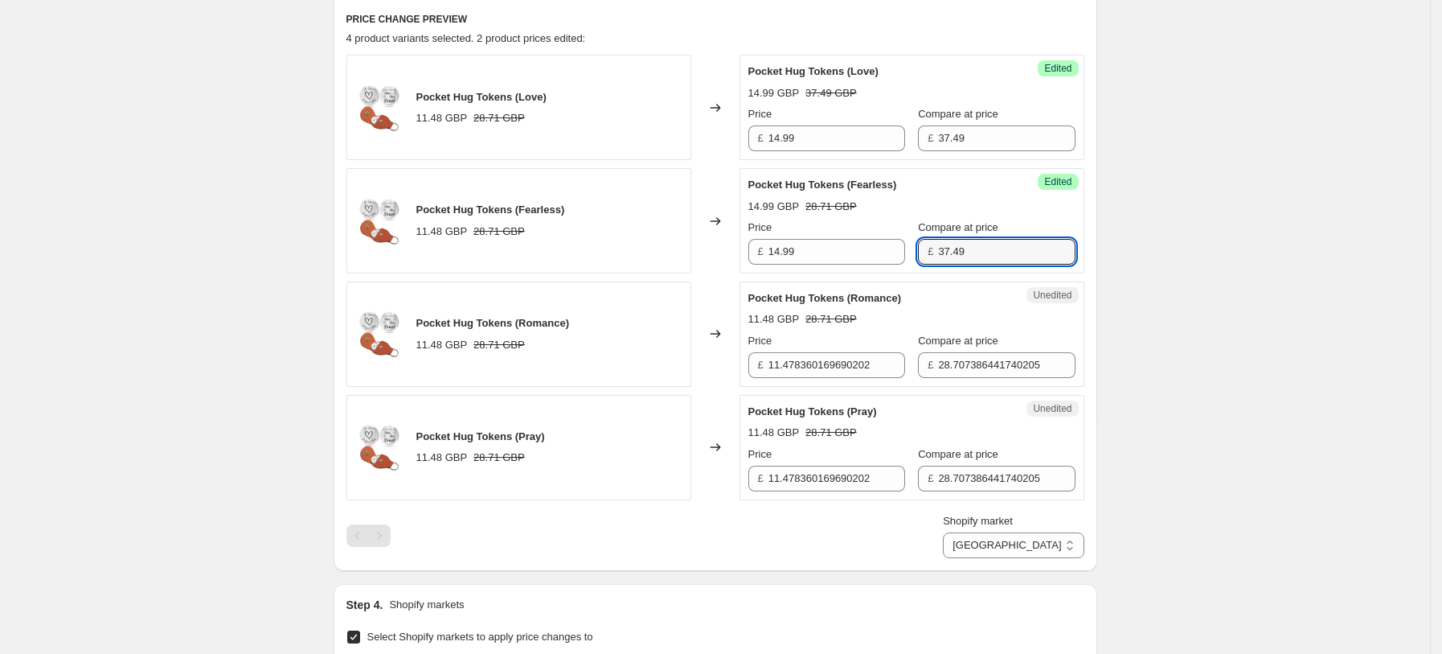
type input "37.49"
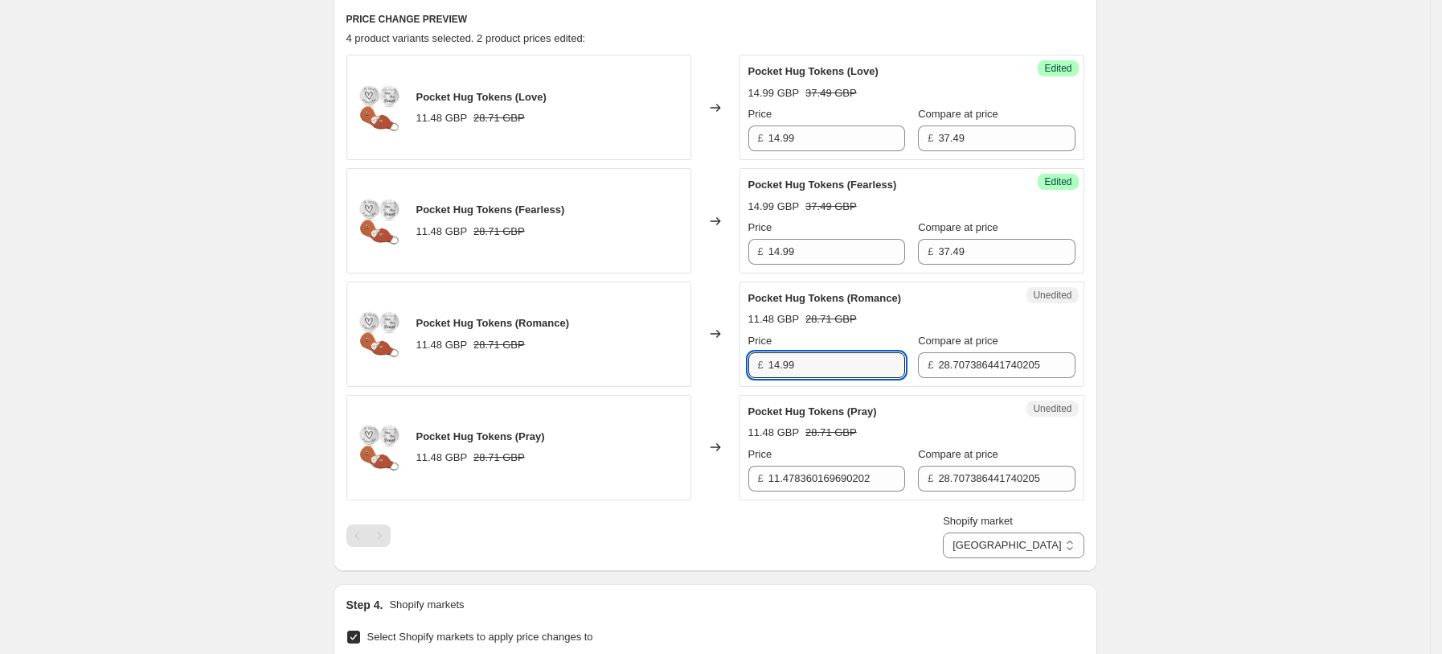
type input "14.99"
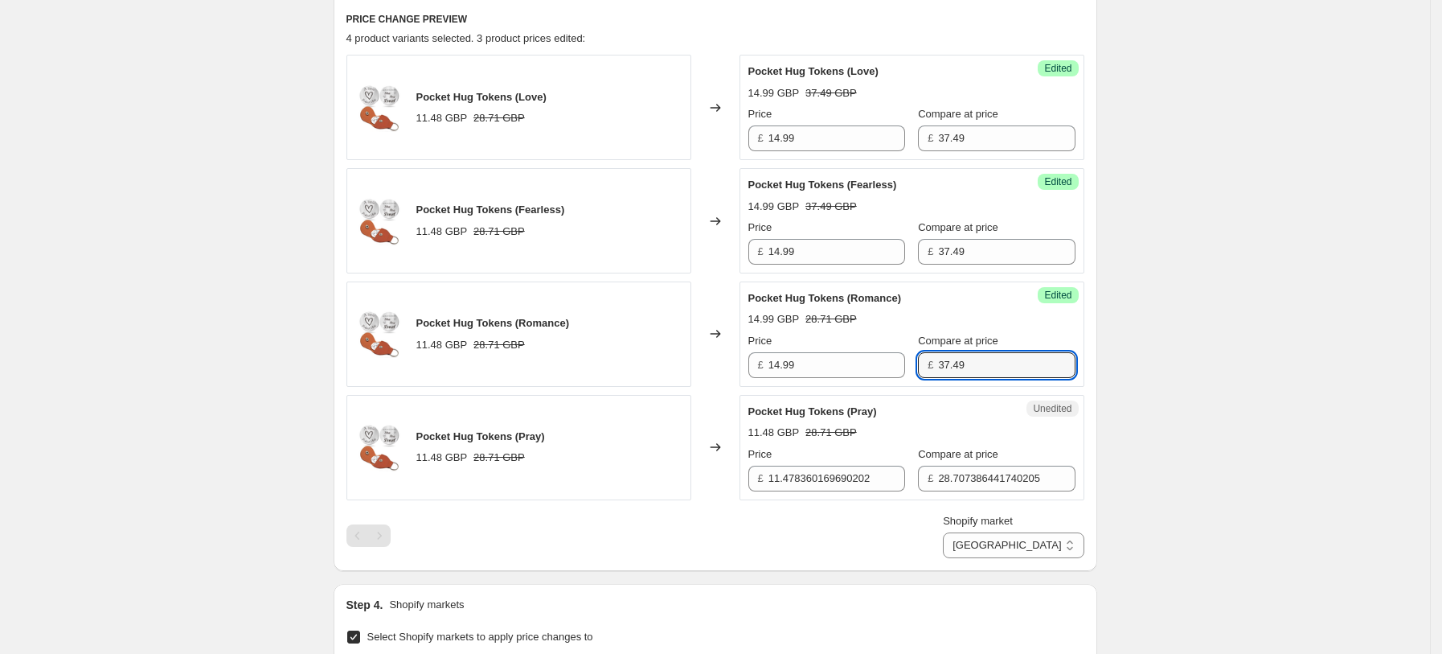
type input "37.49"
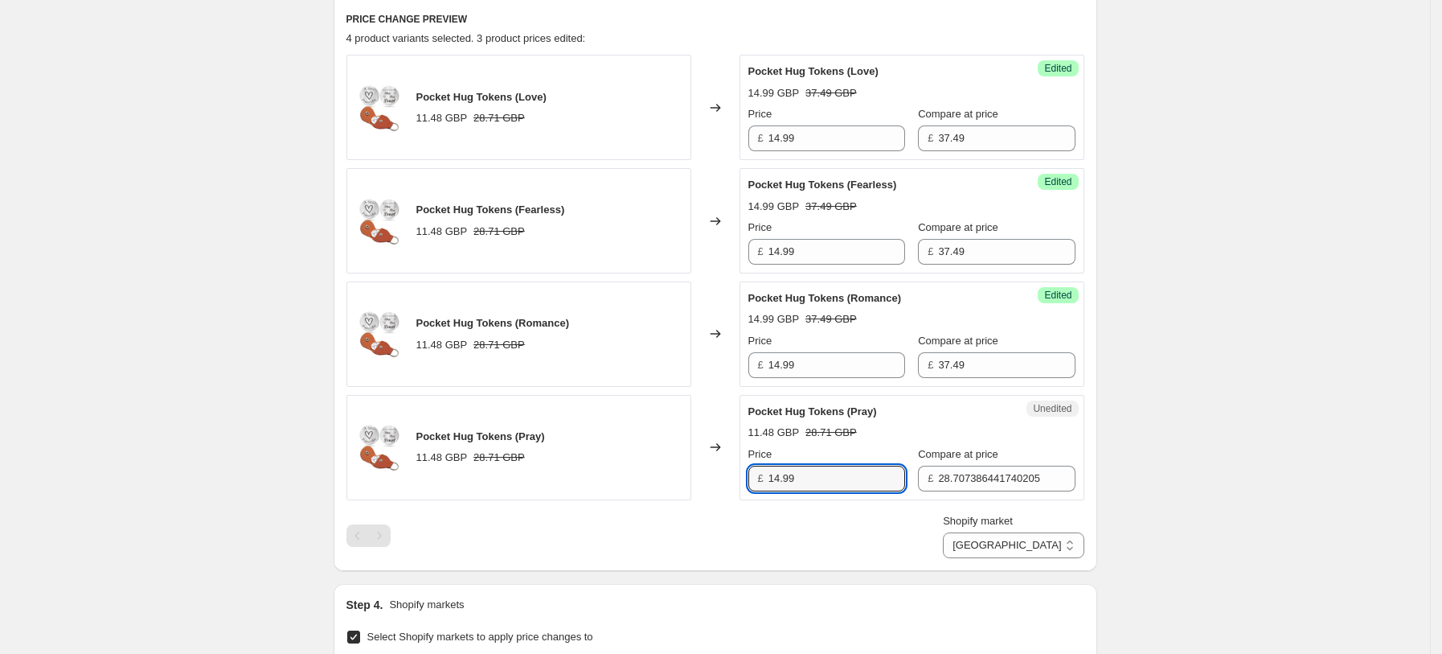
type input "14.99"
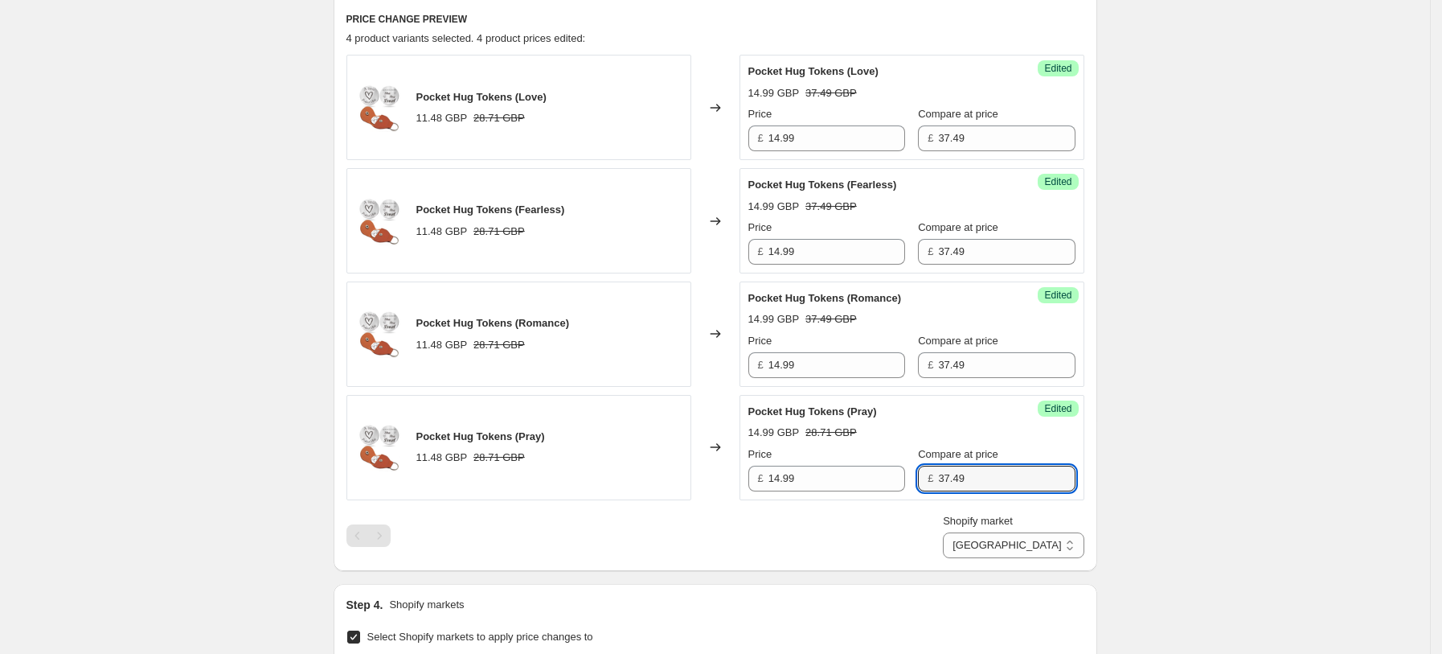
type input "37.49"
click at [1233, 171] on div "Create new price change job. This page is ready Create new price change job Dra…" at bounding box center [715, 320] width 1430 height 1711
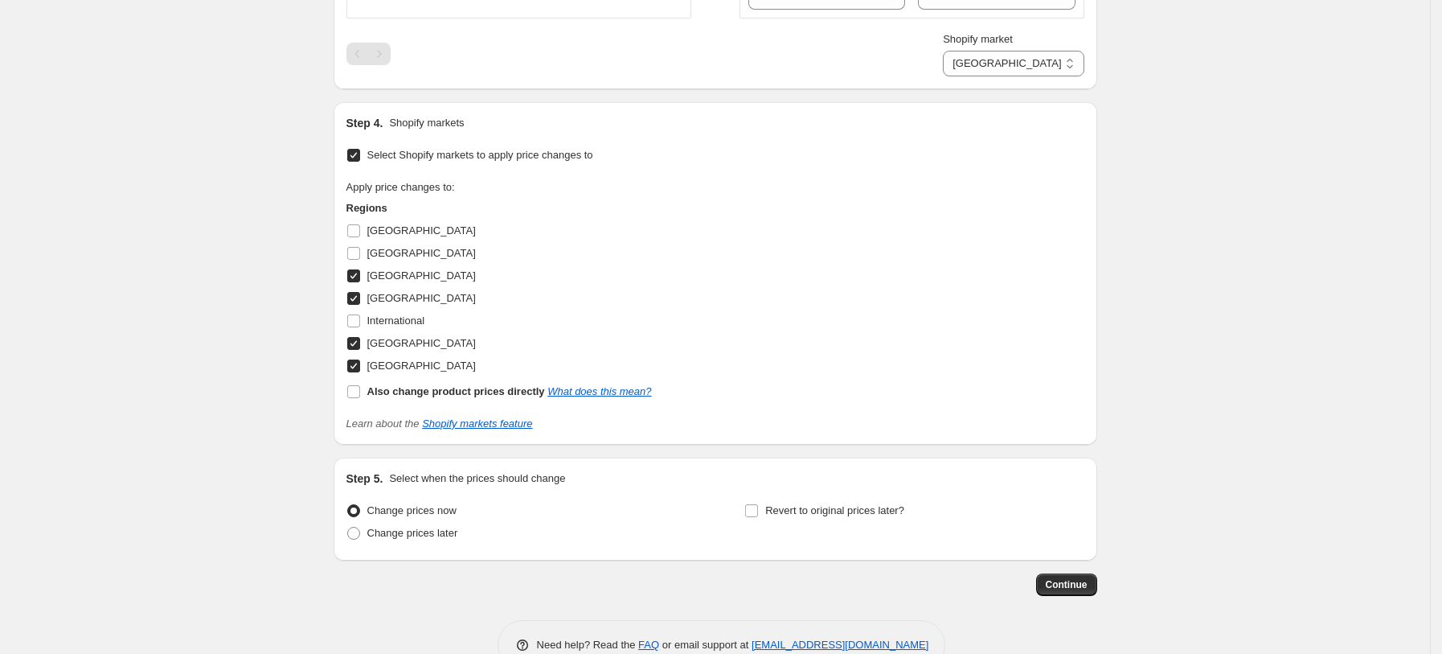
scroll to position [1057, 0]
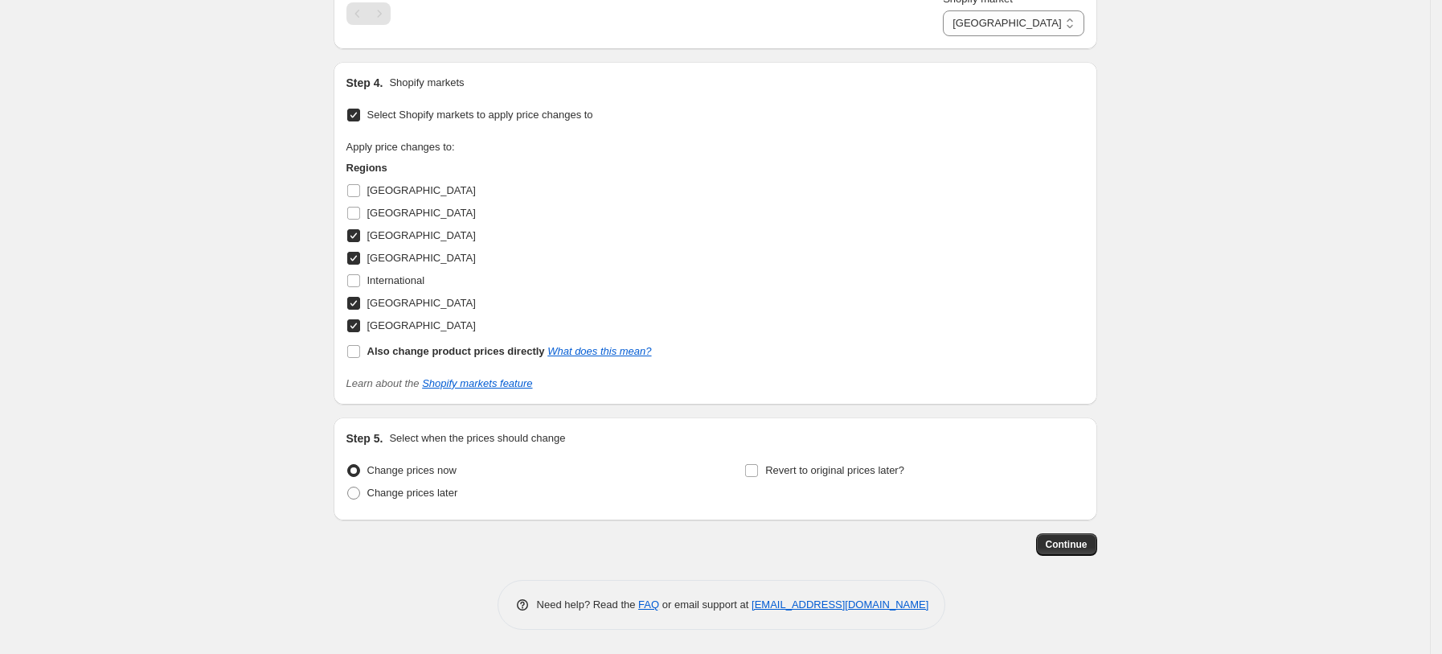
click at [1079, 515] on div "Step 5. Select when the prices should change Change prices now Change prices la…" at bounding box center [716, 468] width 764 height 103
click at [1079, 544] on span "Continue" at bounding box center [1067, 544] width 42 height 13
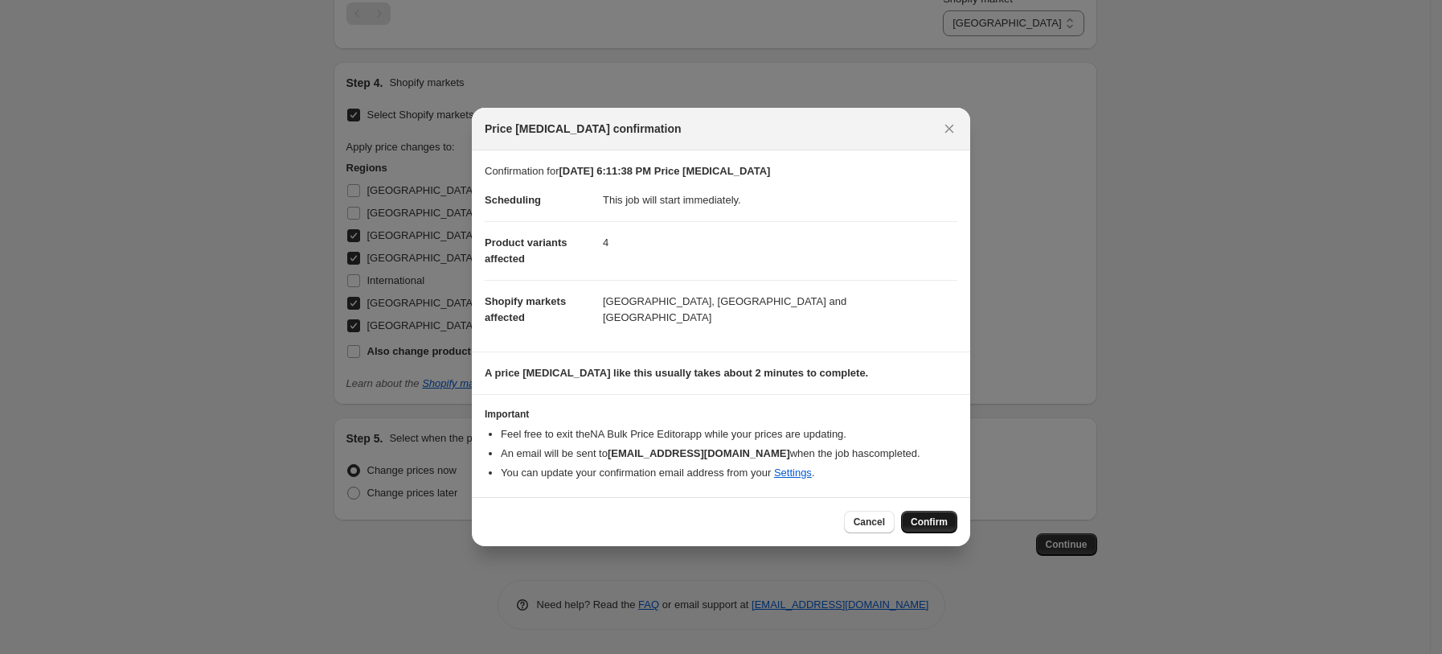
click at [937, 524] on span "Confirm" at bounding box center [929, 521] width 37 height 13
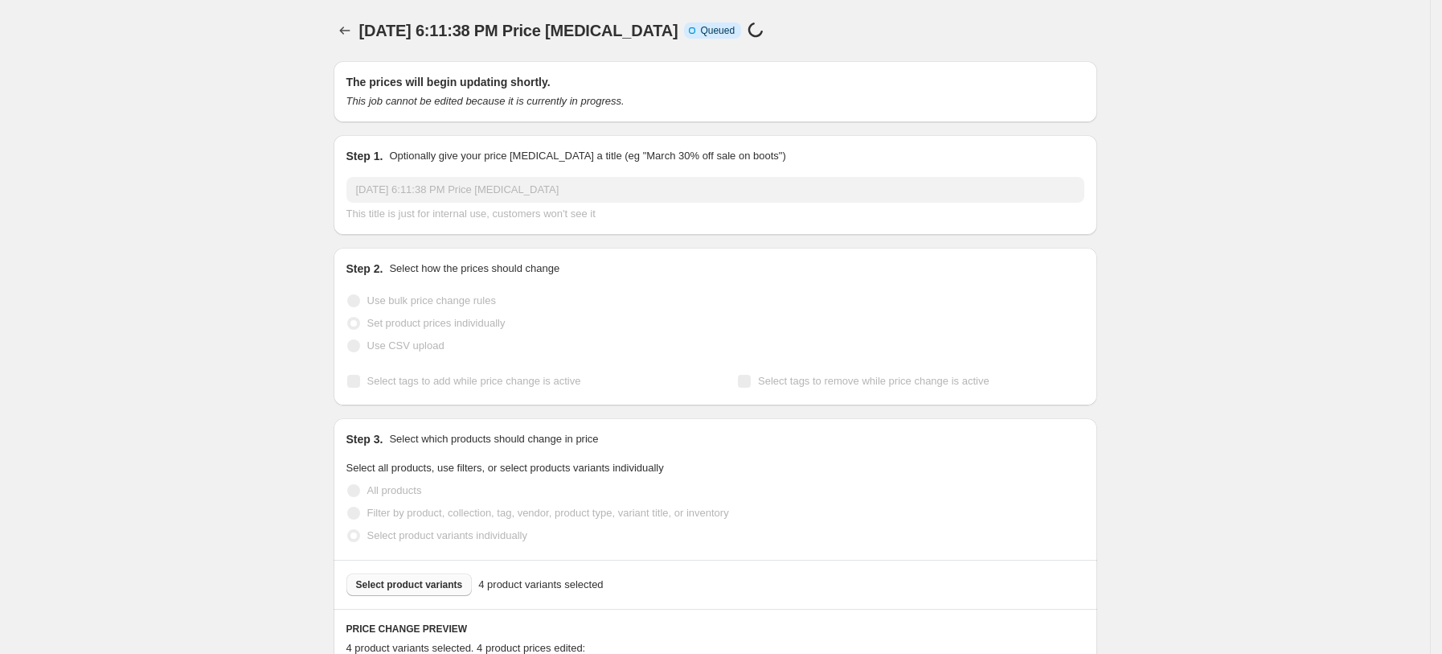
select select "7201521733"
